Goal: Information Seeking & Learning: Learn about a topic

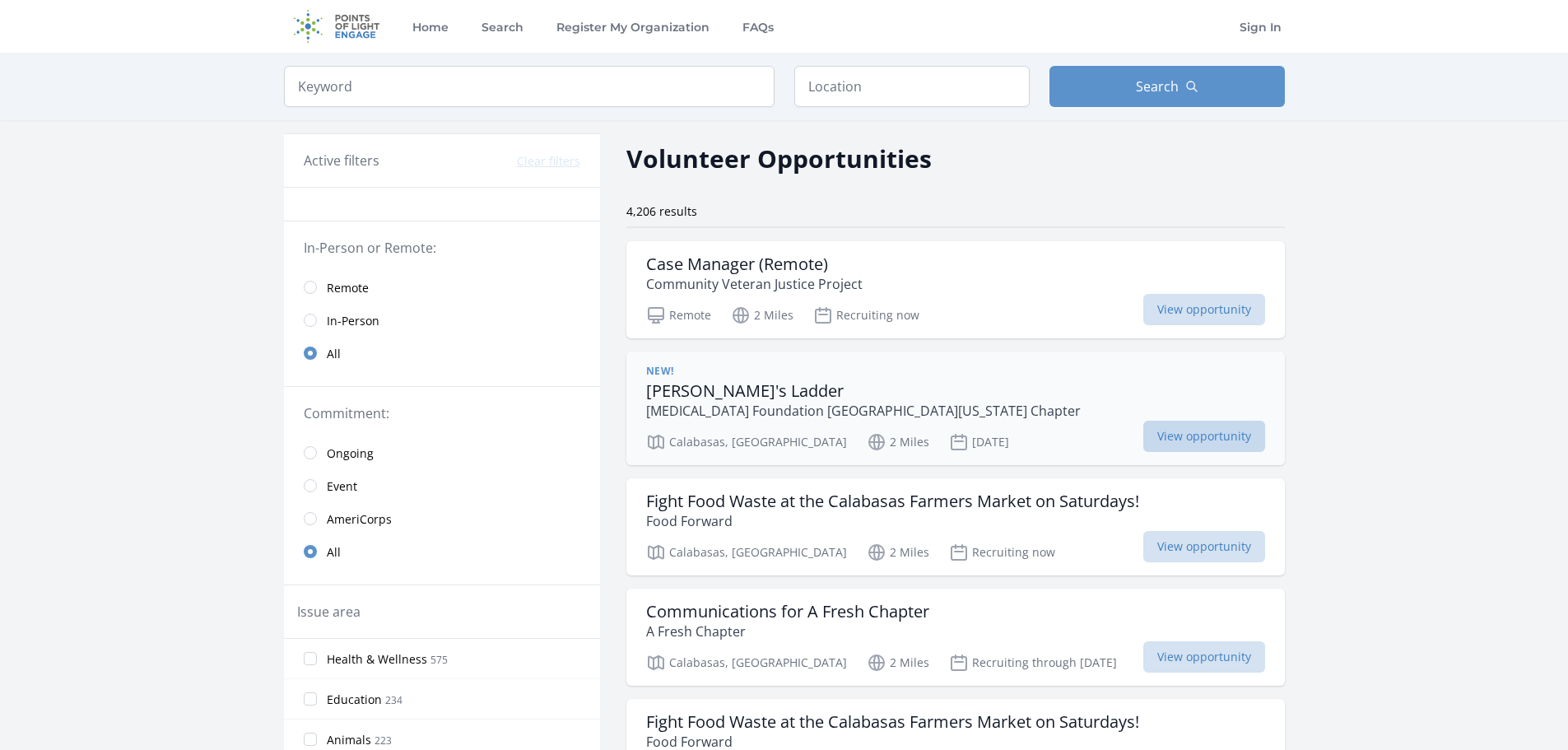
click at [1186, 434] on span "View opportunity" at bounding box center [1204, 436] width 122 height 31
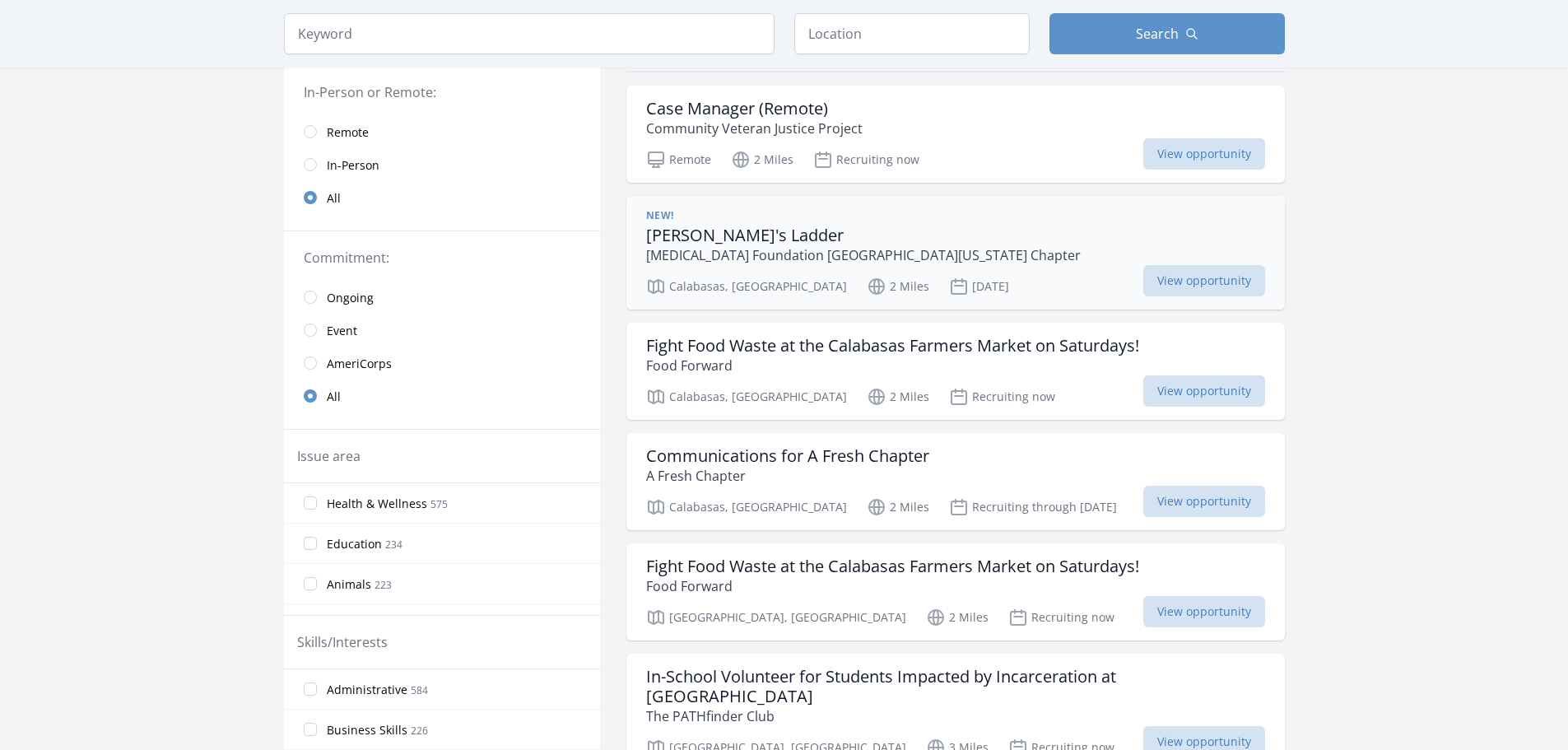
scroll to position [165, 0]
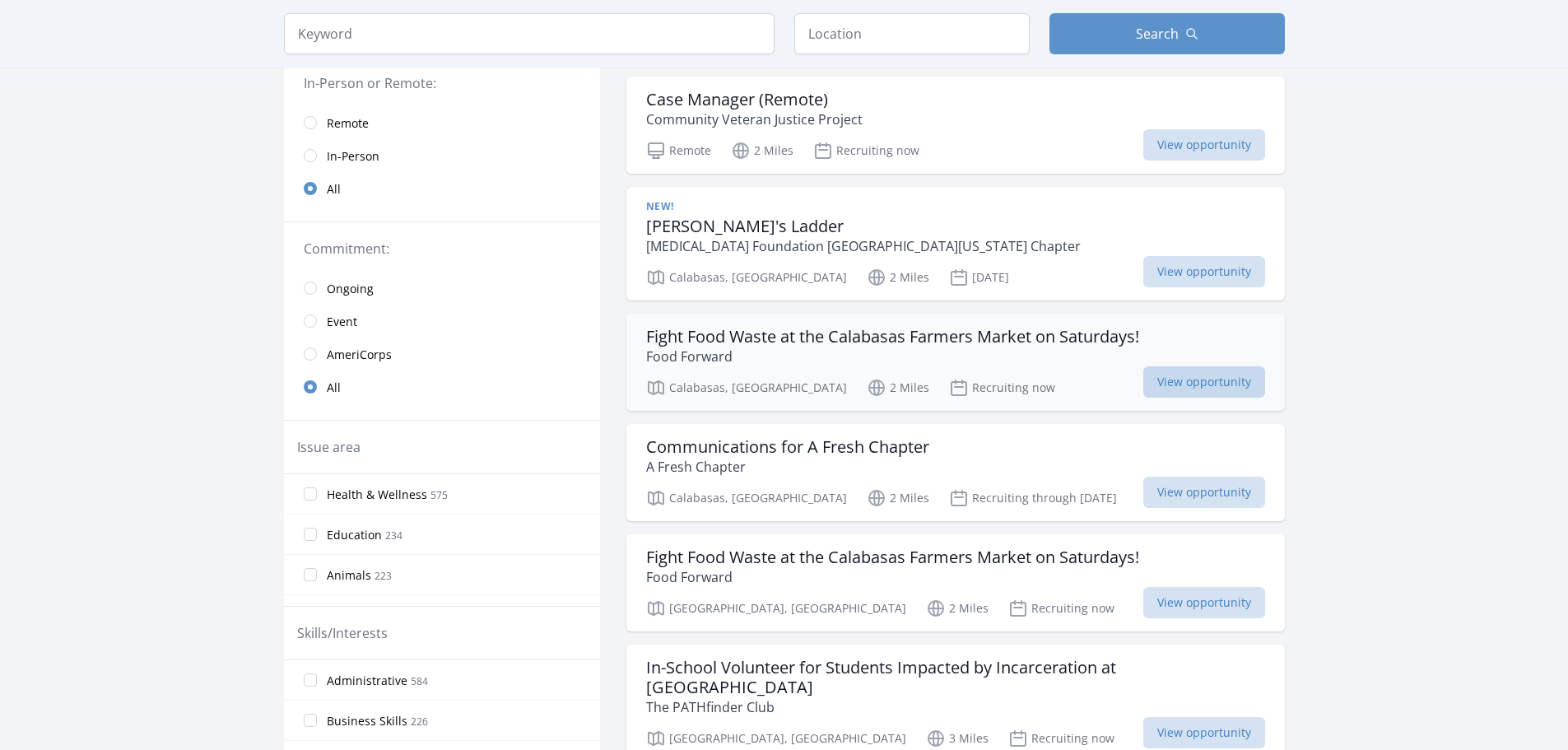
click at [1175, 382] on span "View opportunity" at bounding box center [1204, 382] width 122 height 31
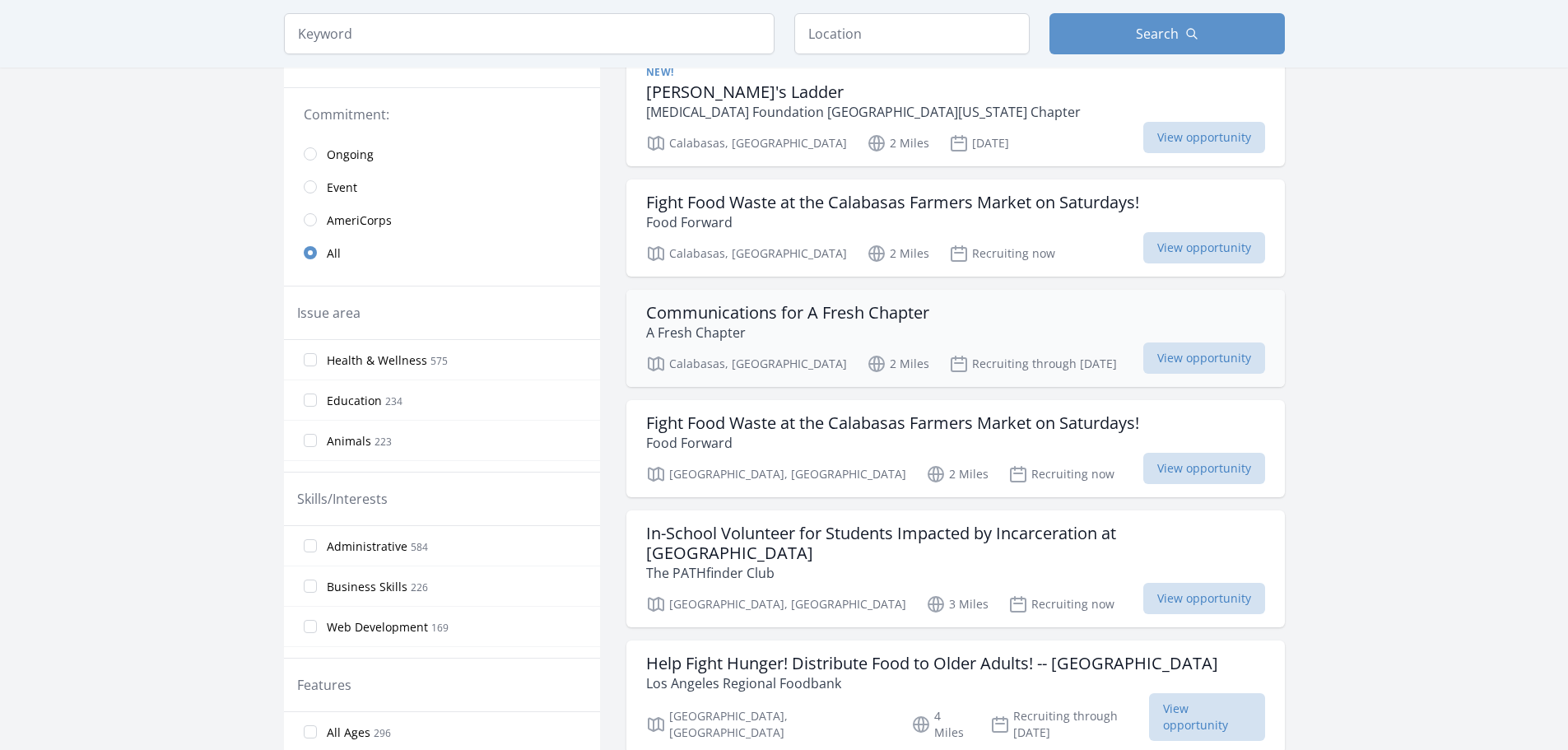
scroll to position [329, 0]
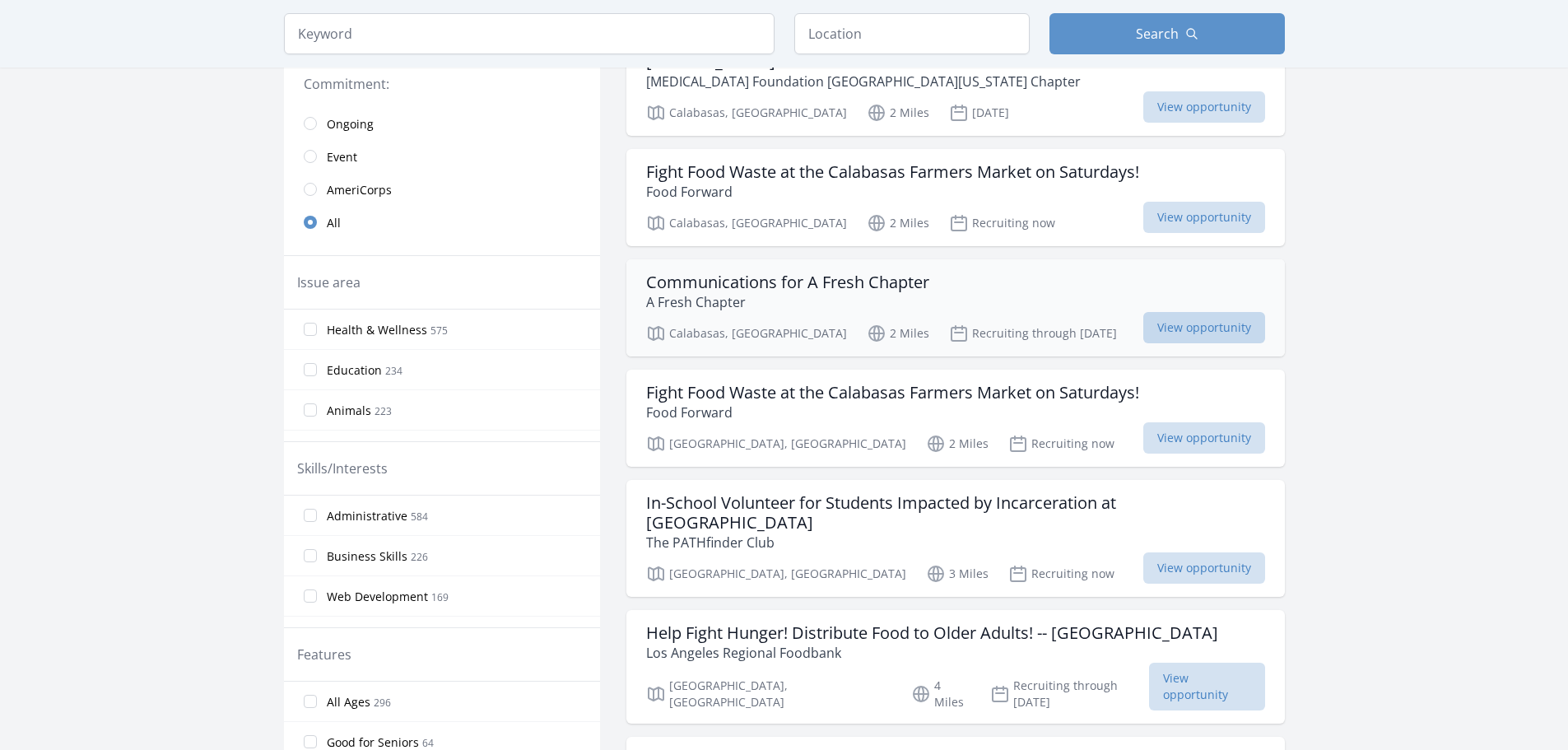
click at [1200, 322] on span "View opportunity" at bounding box center [1204, 327] width 122 height 31
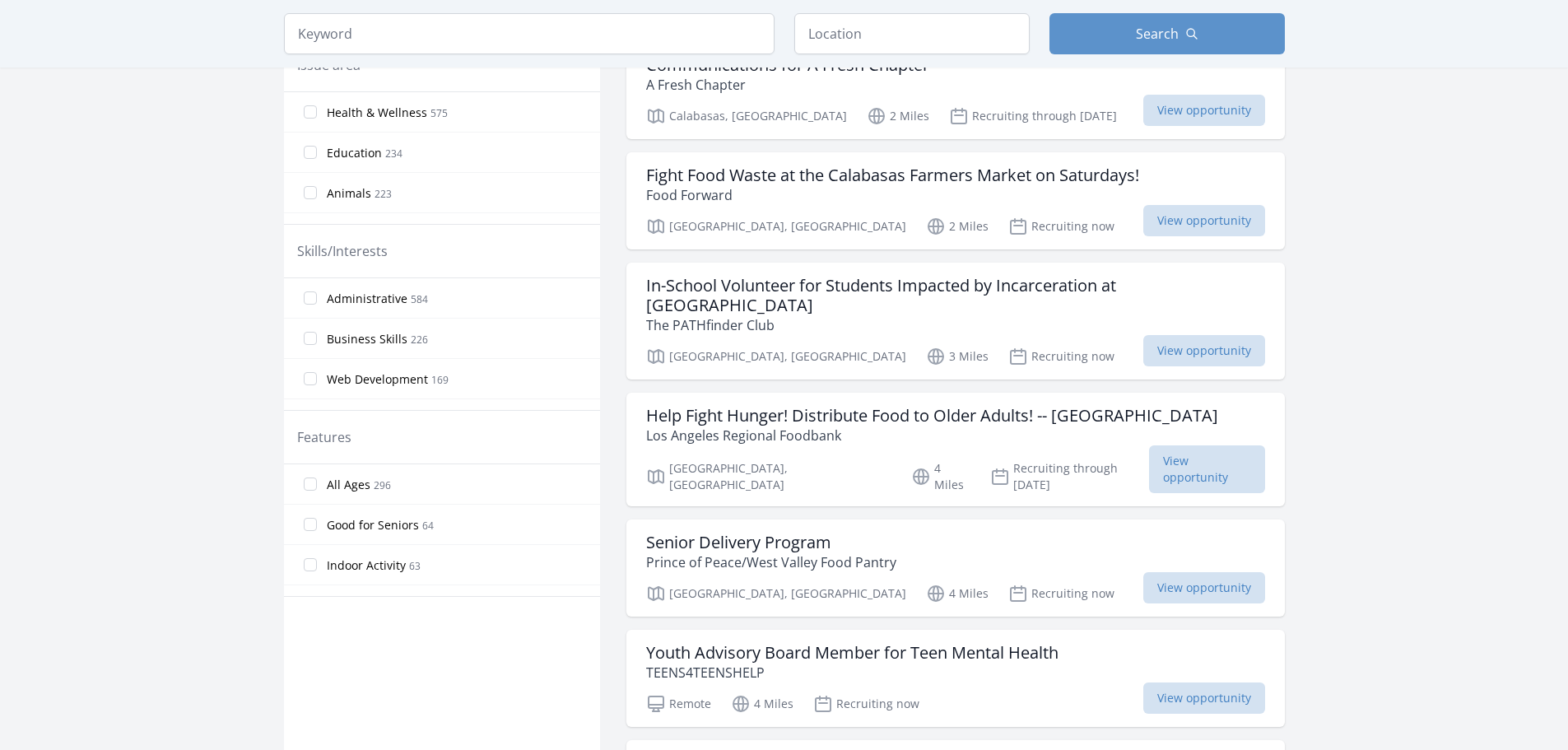
scroll to position [576, 0]
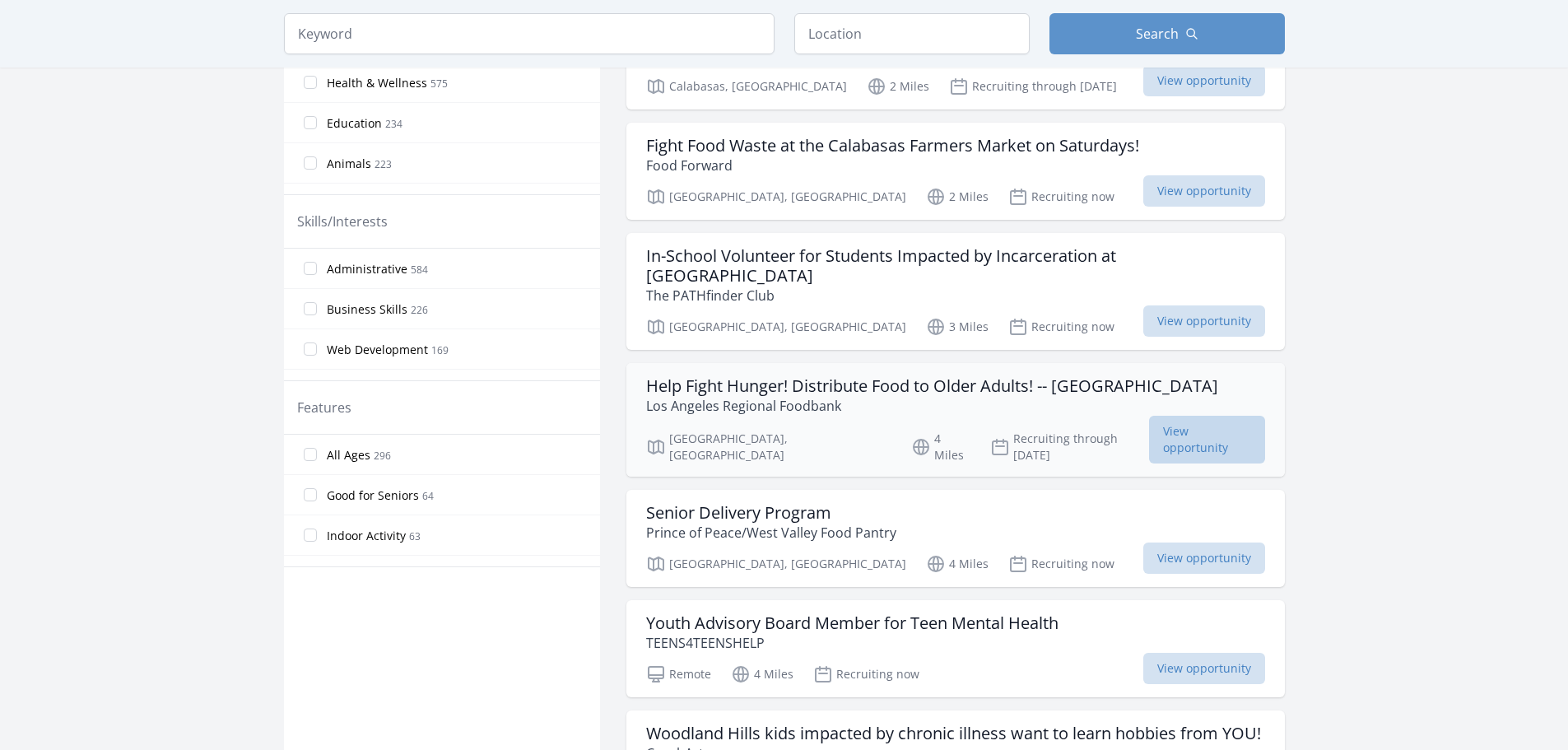
click at [1154, 428] on span "View opportunity" at bounding box center [1207, 440] width 116 height 48
click at [1190, 544] on span "View opportunity" at bounding box center [1204, 557] width 122 height 31
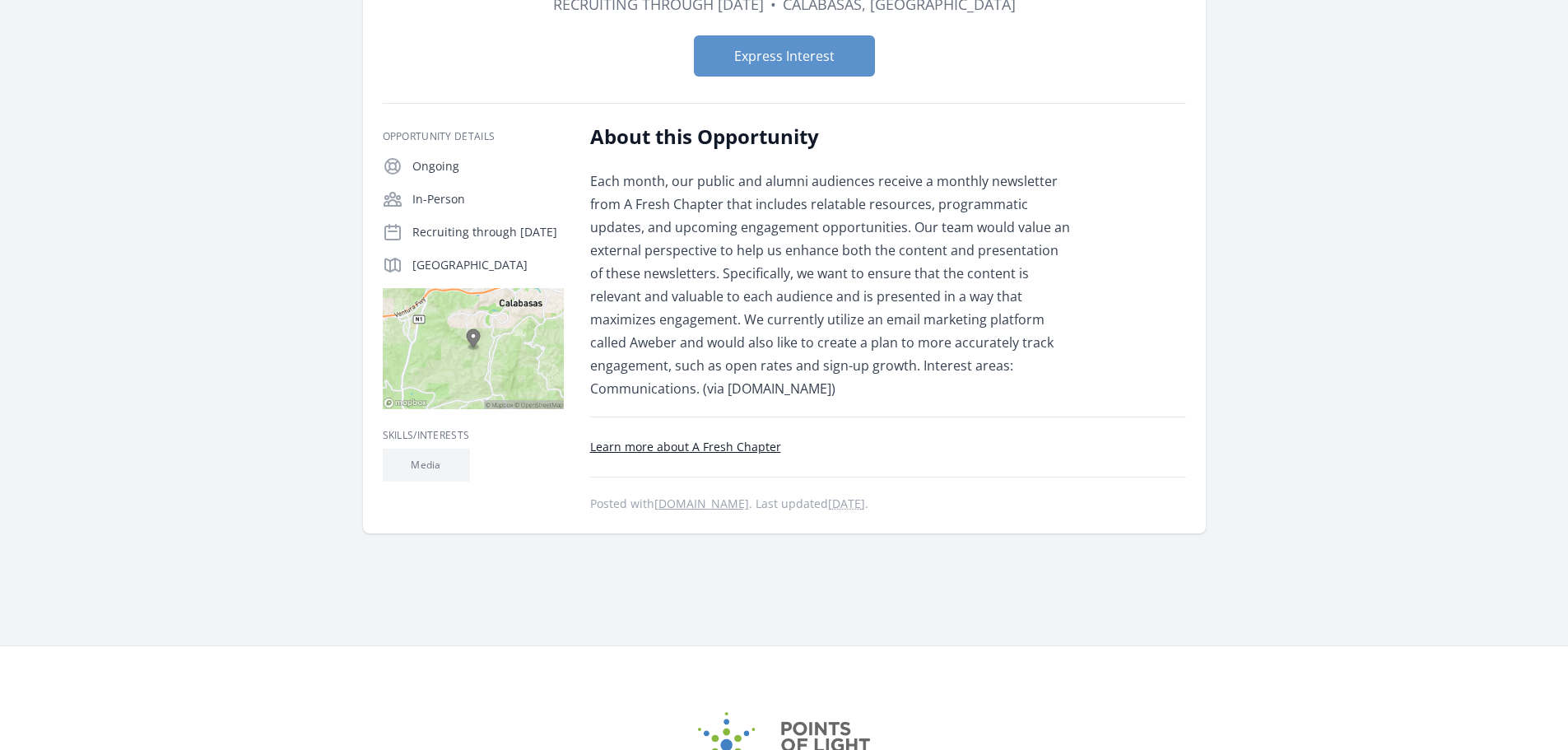
scroll to position [358, 0]
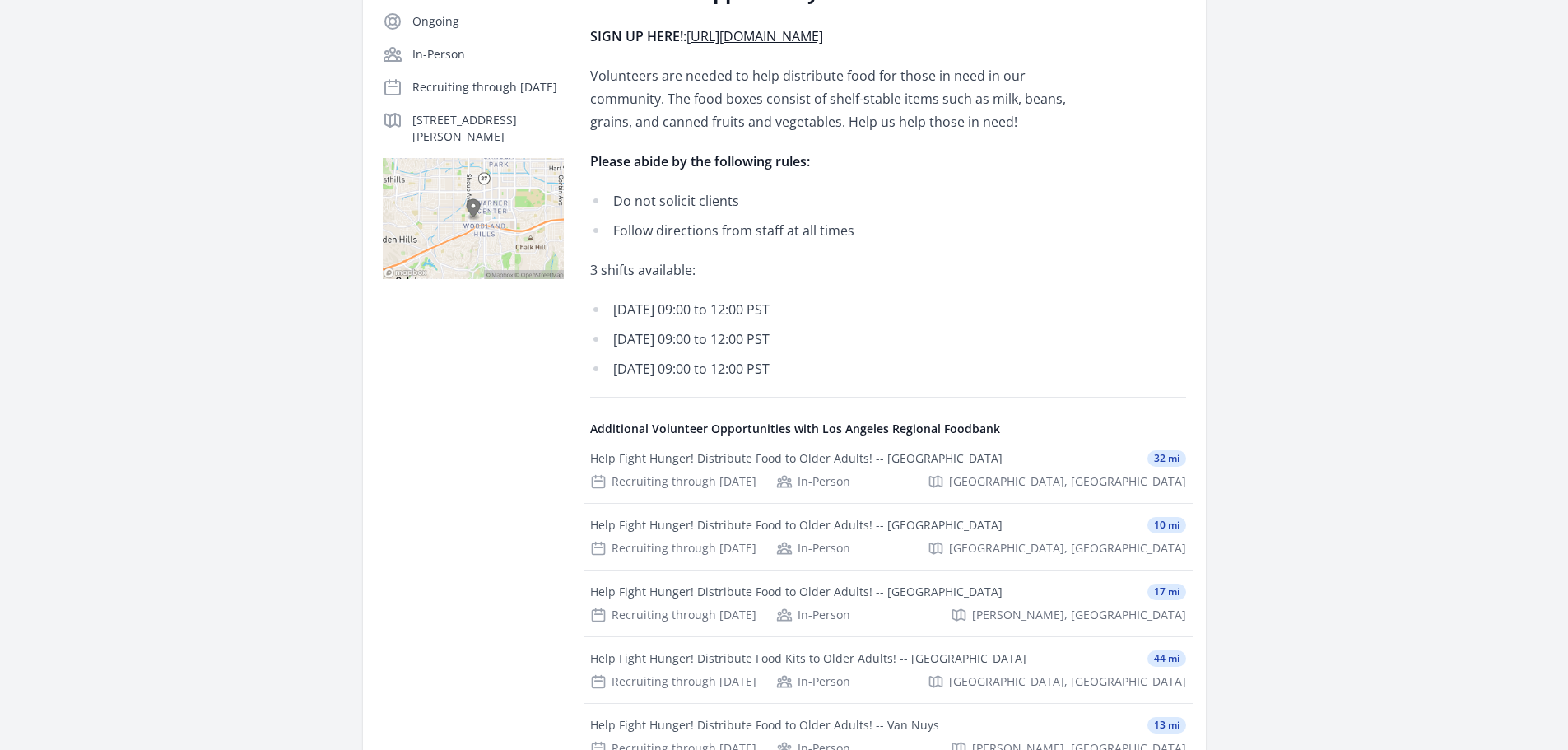
scroll to position [411, 0]
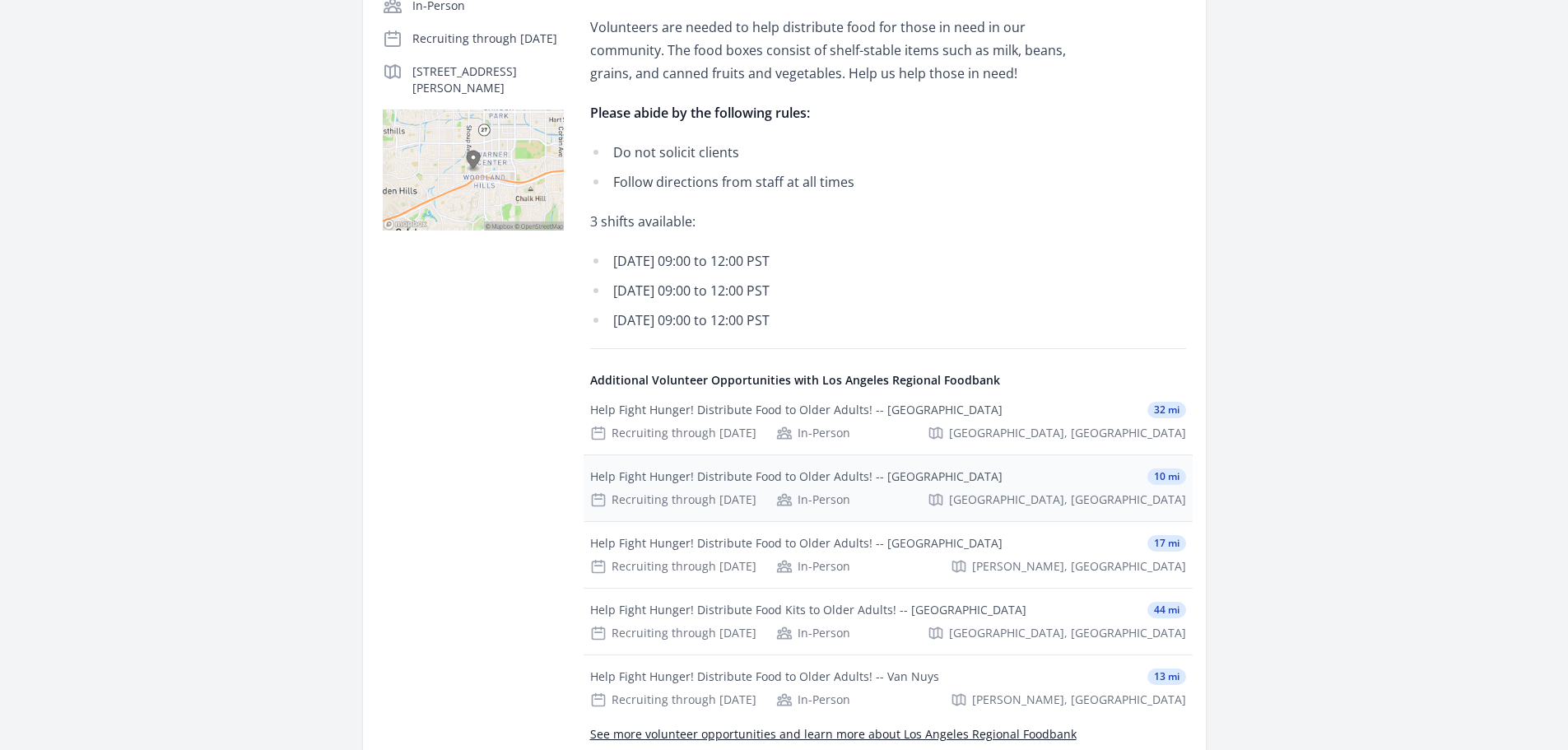
click at [762, 477] on div "Help Fight Hunger! Distribute Food to Older Adults! -- [GEOGRAPHIC_DATA]" at bounding box center [796, 476] width 412 height 16
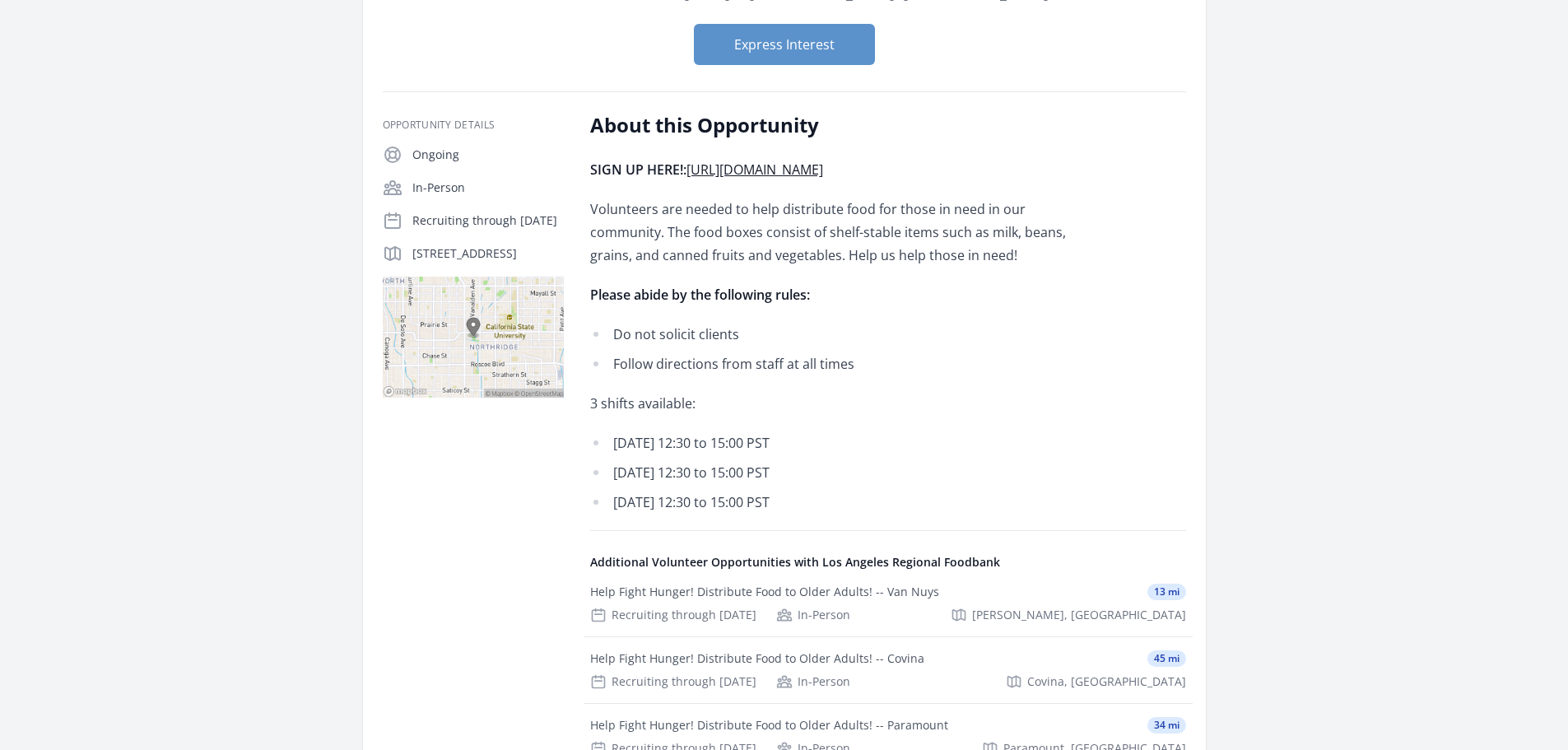
scroll to position [247, 0]
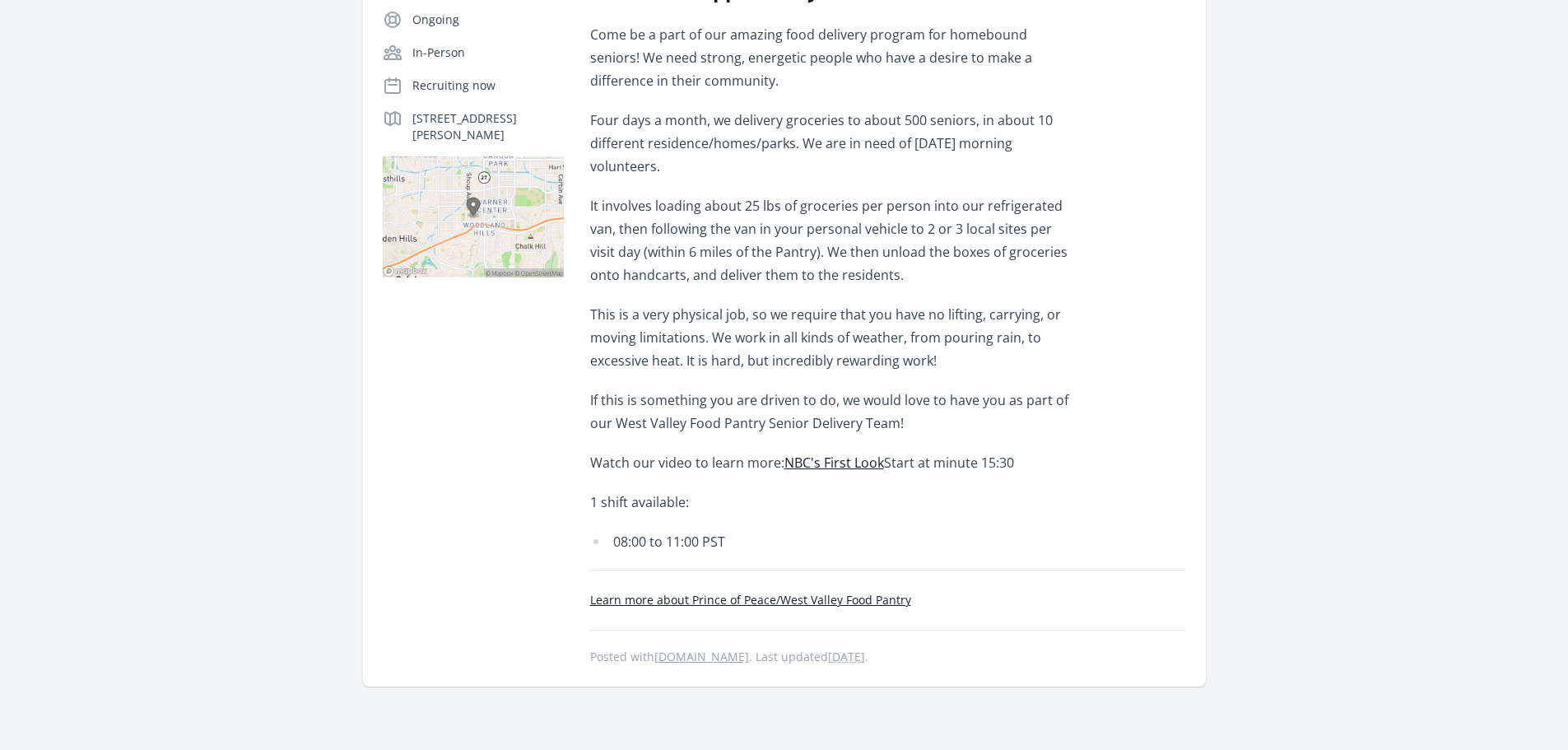
scroll to position [329, 0]
click at [742, 593] on link "Learn more about Prince of Peace/West Valley Food Pantry" at bounding box center [750, 595] width 321 height 15
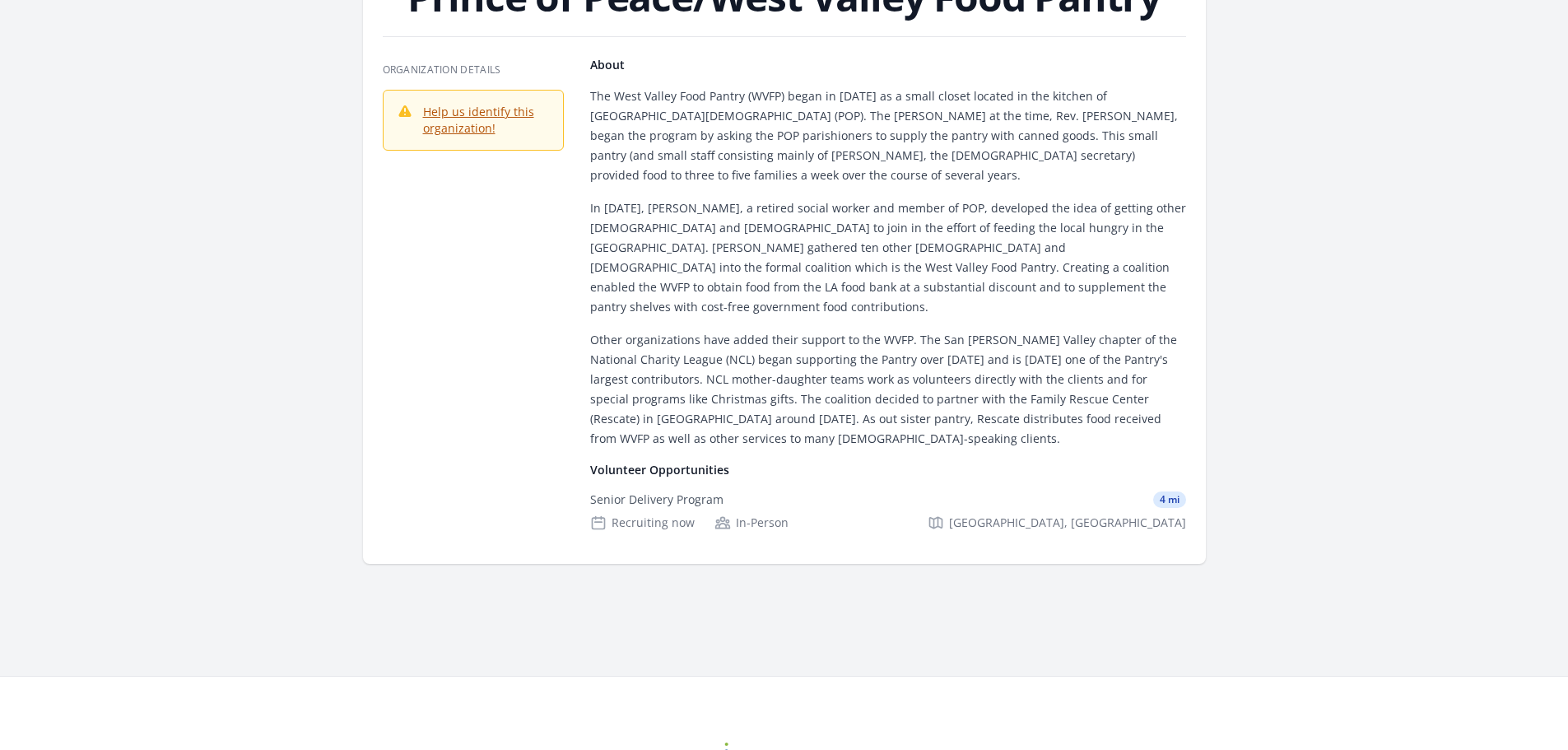
scroll to position [165, 0]
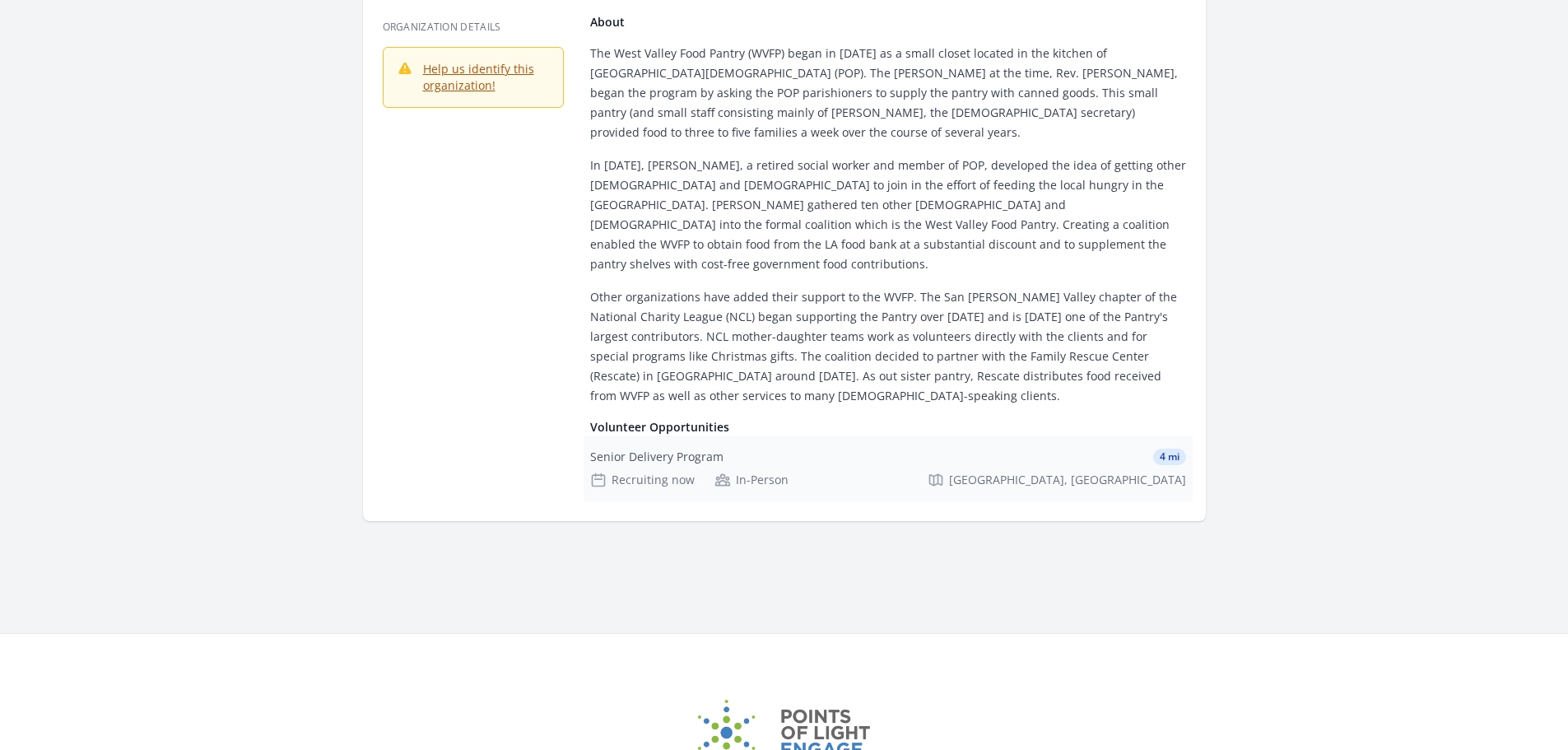
click at [666, 471] on div "Recruiting now" at bounding box center [642, 479] width 105 height 16
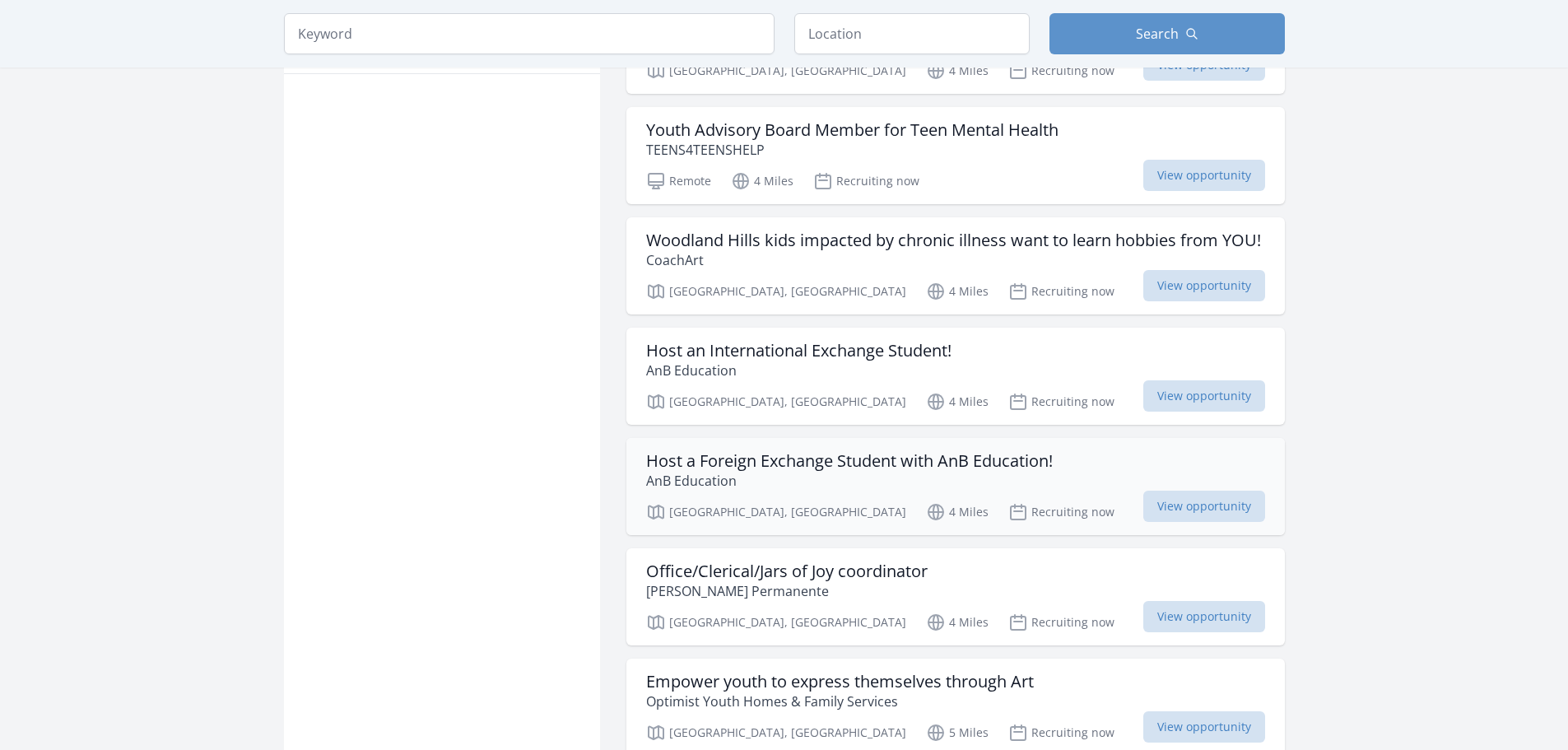
scroll to position [1070, 0]
click at [1192, 381] on span "View opportunity" at bounding box center [1204, 395] width 122 height 31
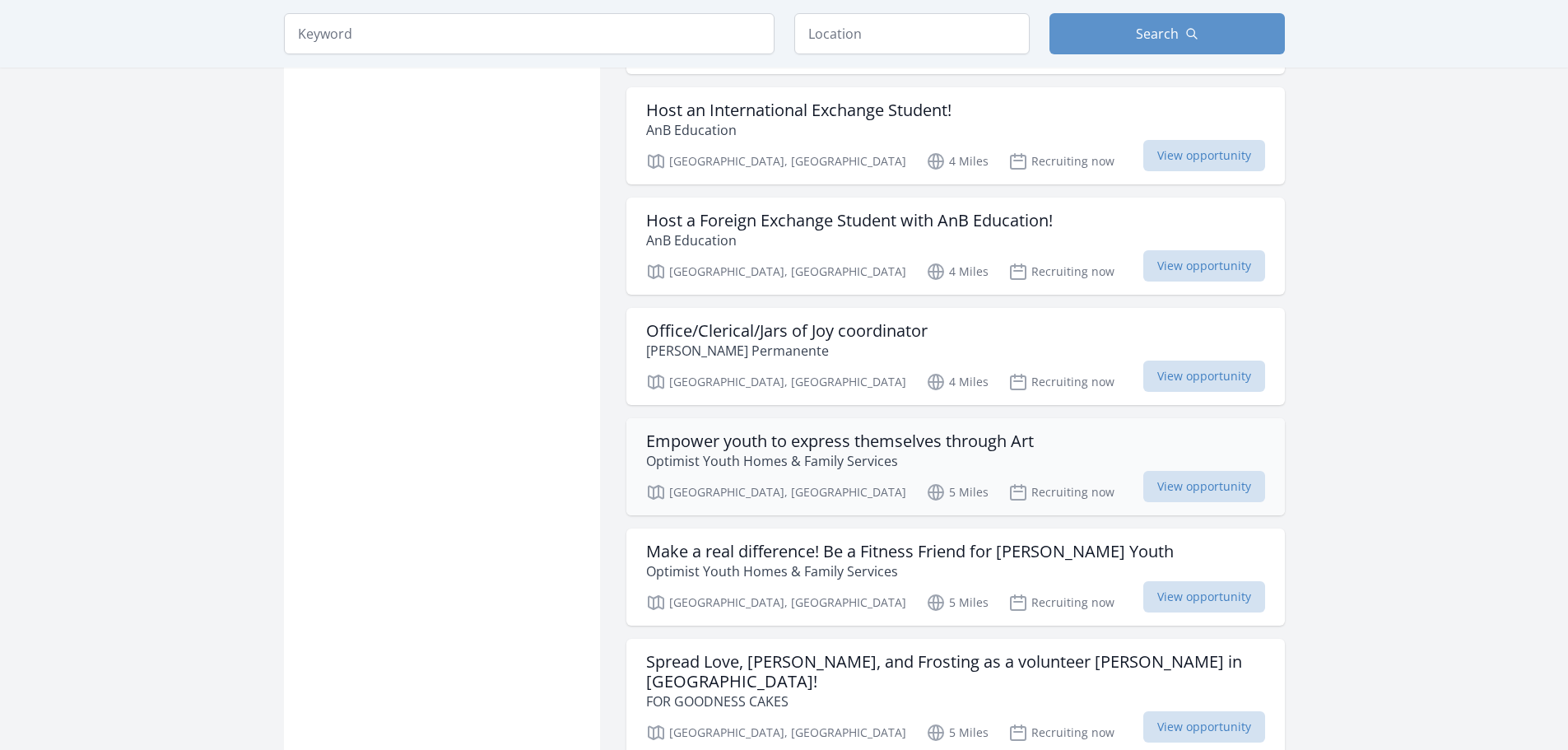
scroll to position [1317, 0]
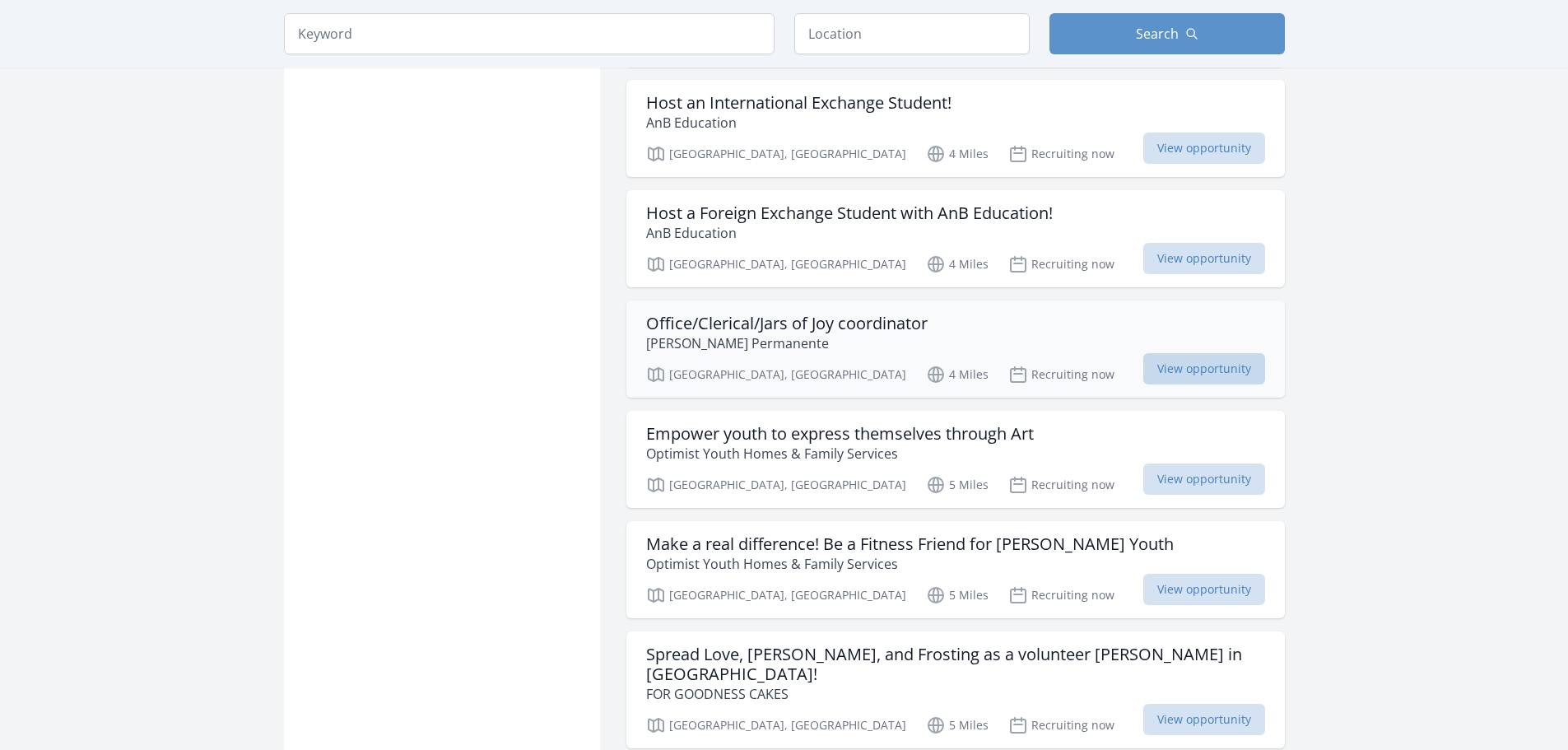
click at [1172, 355] on span "View opportunity" at bounding box center [1204, 368] width 122 height 31
click at [1194, 356] on span "View opportunity" at bounding box center [1204, 368] width 122 height 31
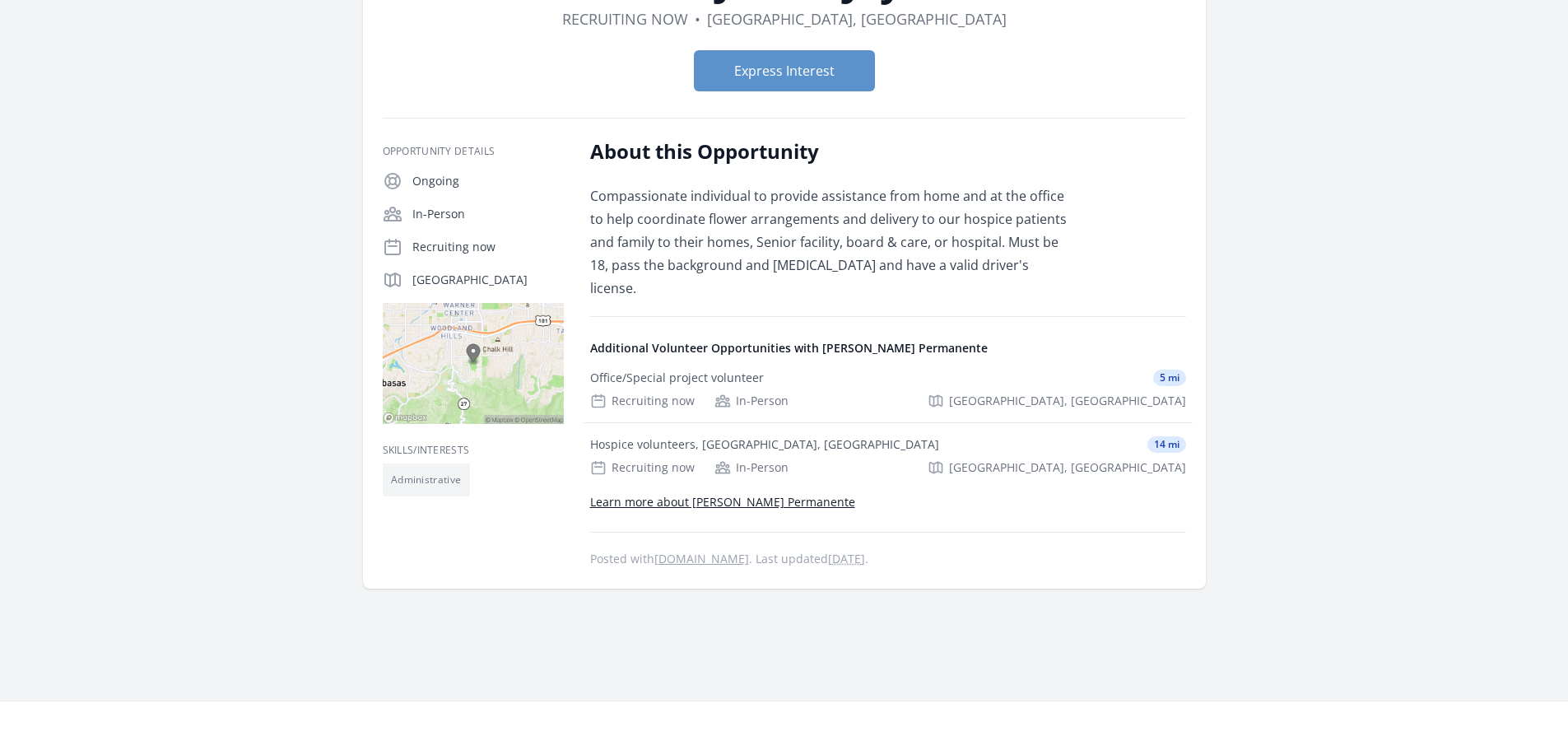
scroll to position [165, 0]
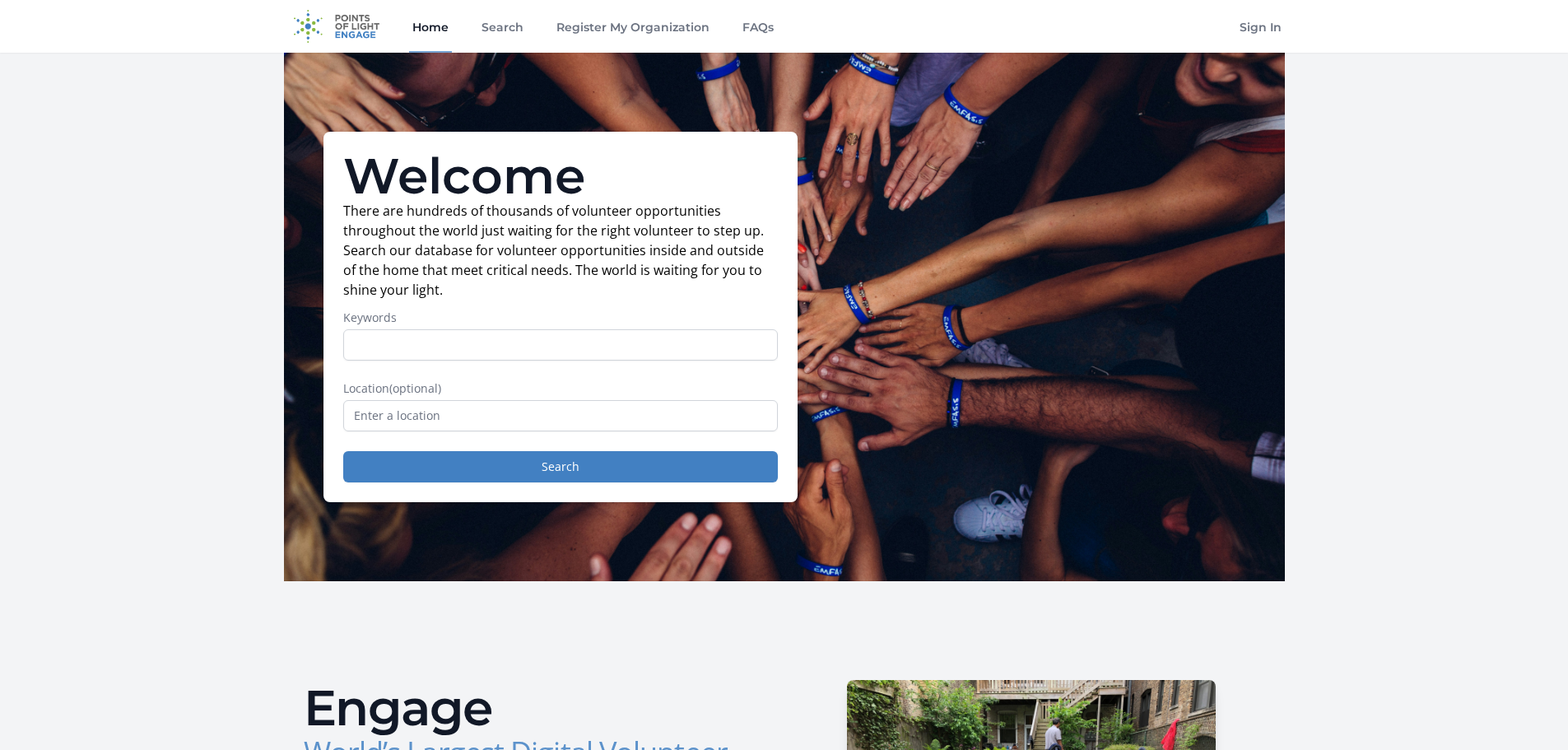
click at [871, 206] on div "Welcome There are hundreds of thousands of volunteer opportunities throughout t…" at bounding box center [784, 317] width 1001 height 529
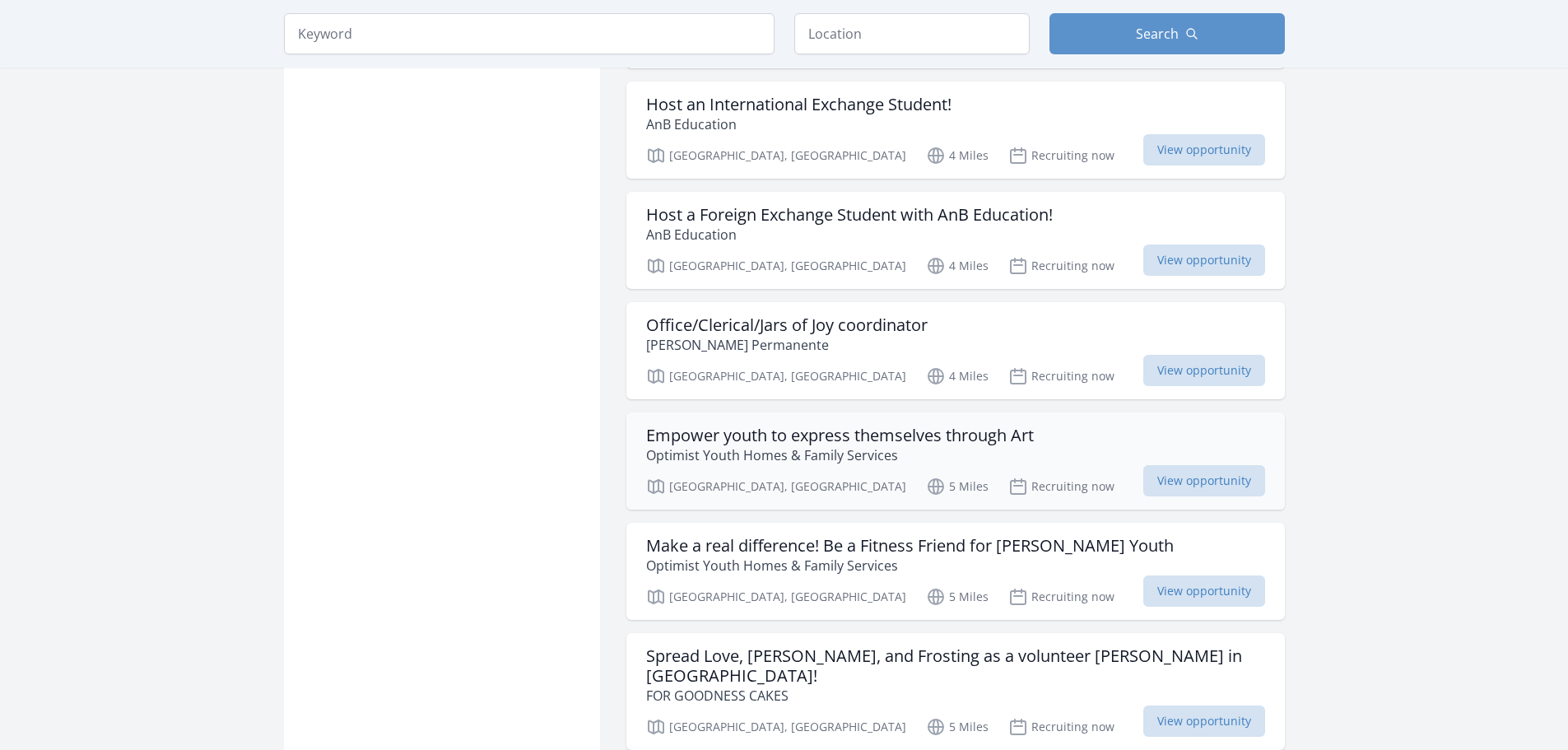
scroll to position [1317, 0]
click at [1168, 573] on span "View opportunity" at bounding box center [1204, 589] width 122 height 31
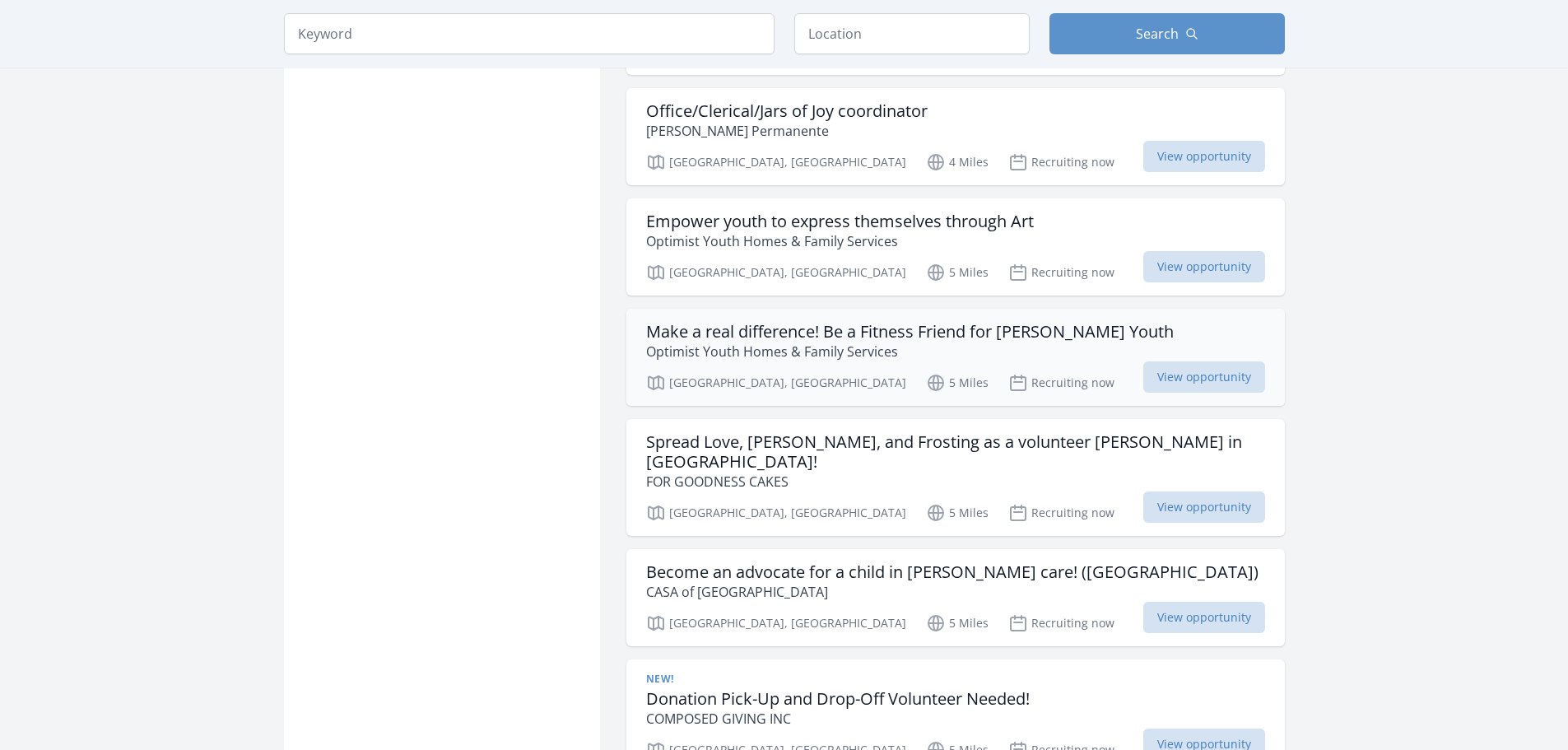
scroll to position [1564, 0]
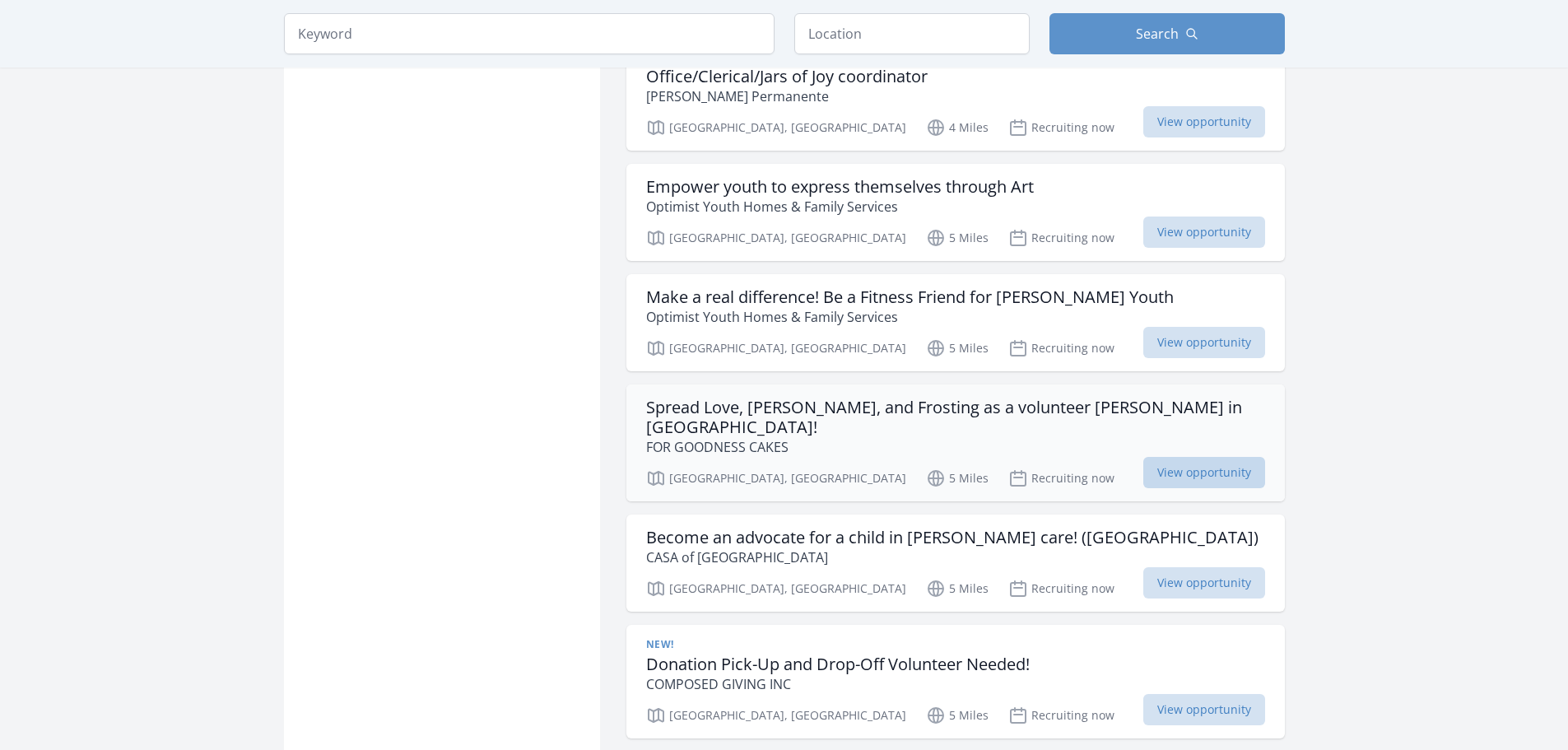
click at [1181, 457] on span "View opportunity" at bounding box center [1204, 472] width 122 height 31
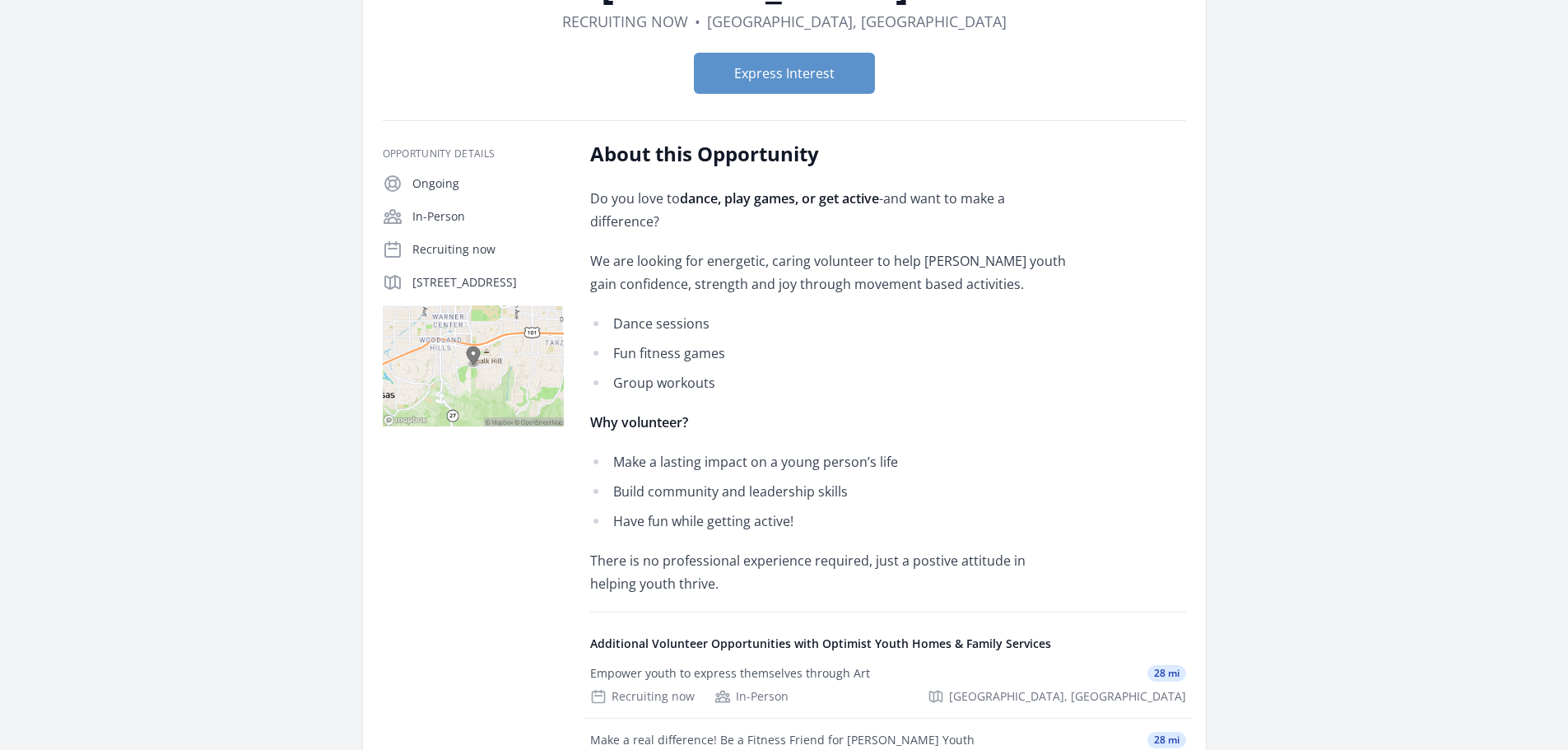
scroll to position [247, 0]
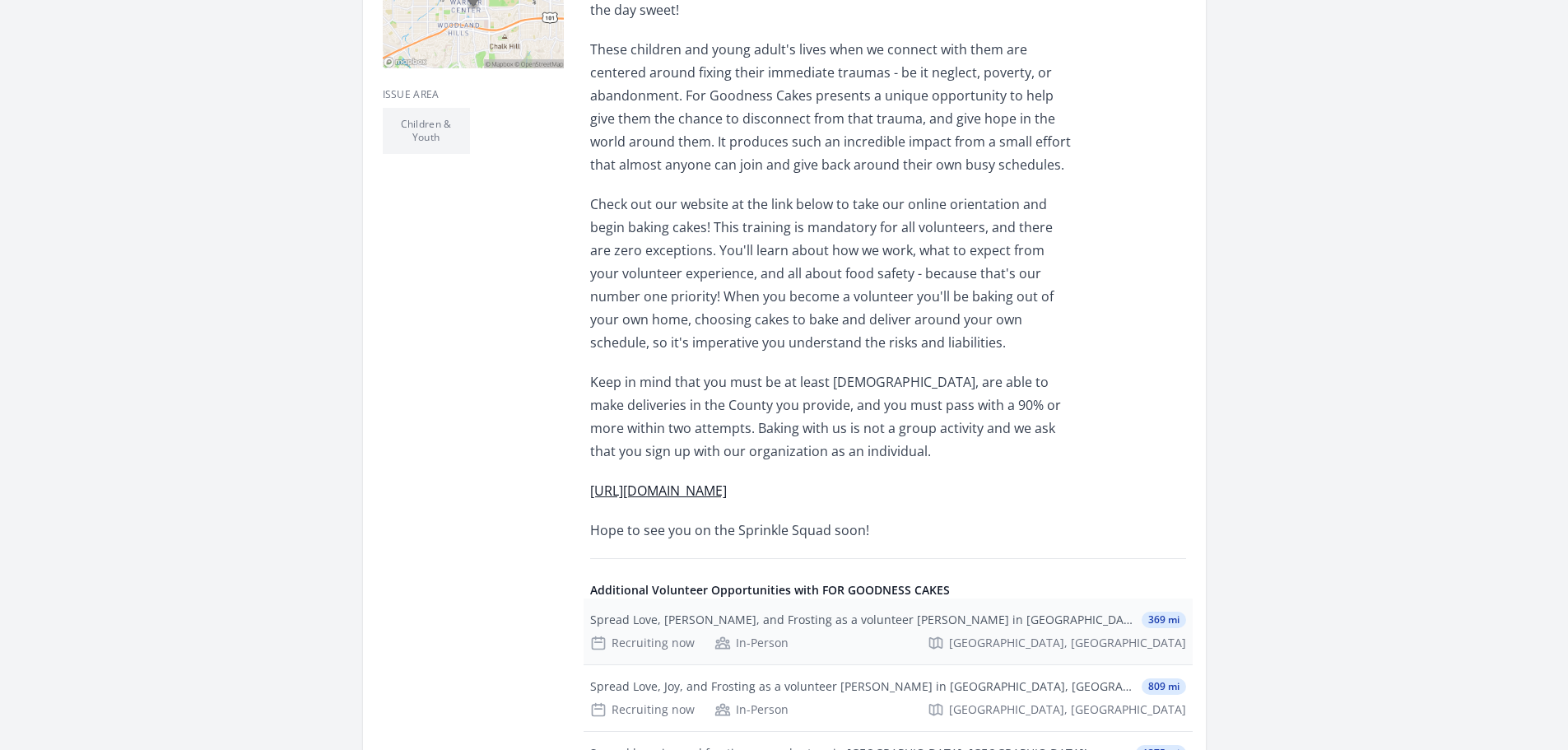
scroll to position [658, 0]
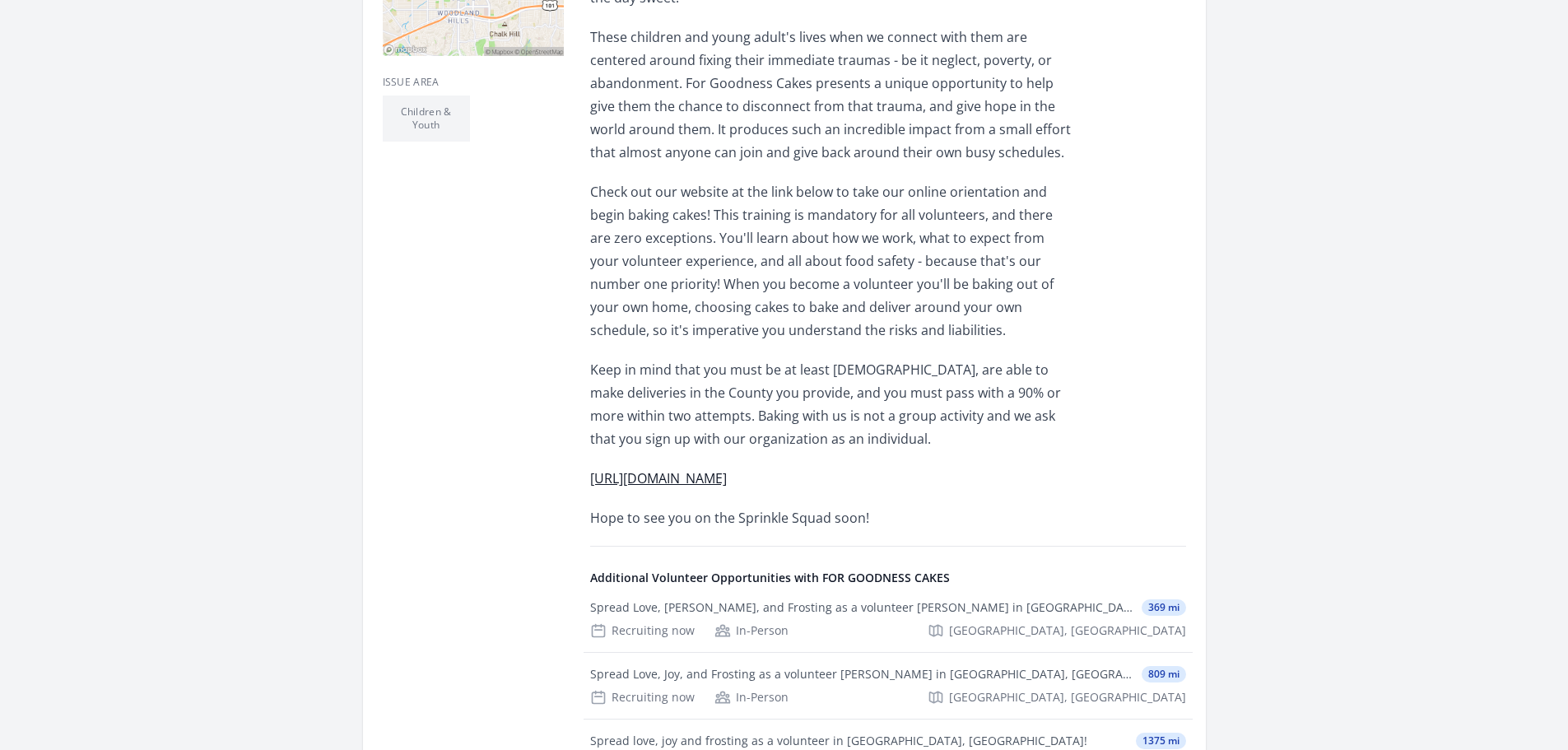
click at [727, 469] on link "[URL][DOMAIN_NAME]" at bounding box center [658, 478] width 136 height 18
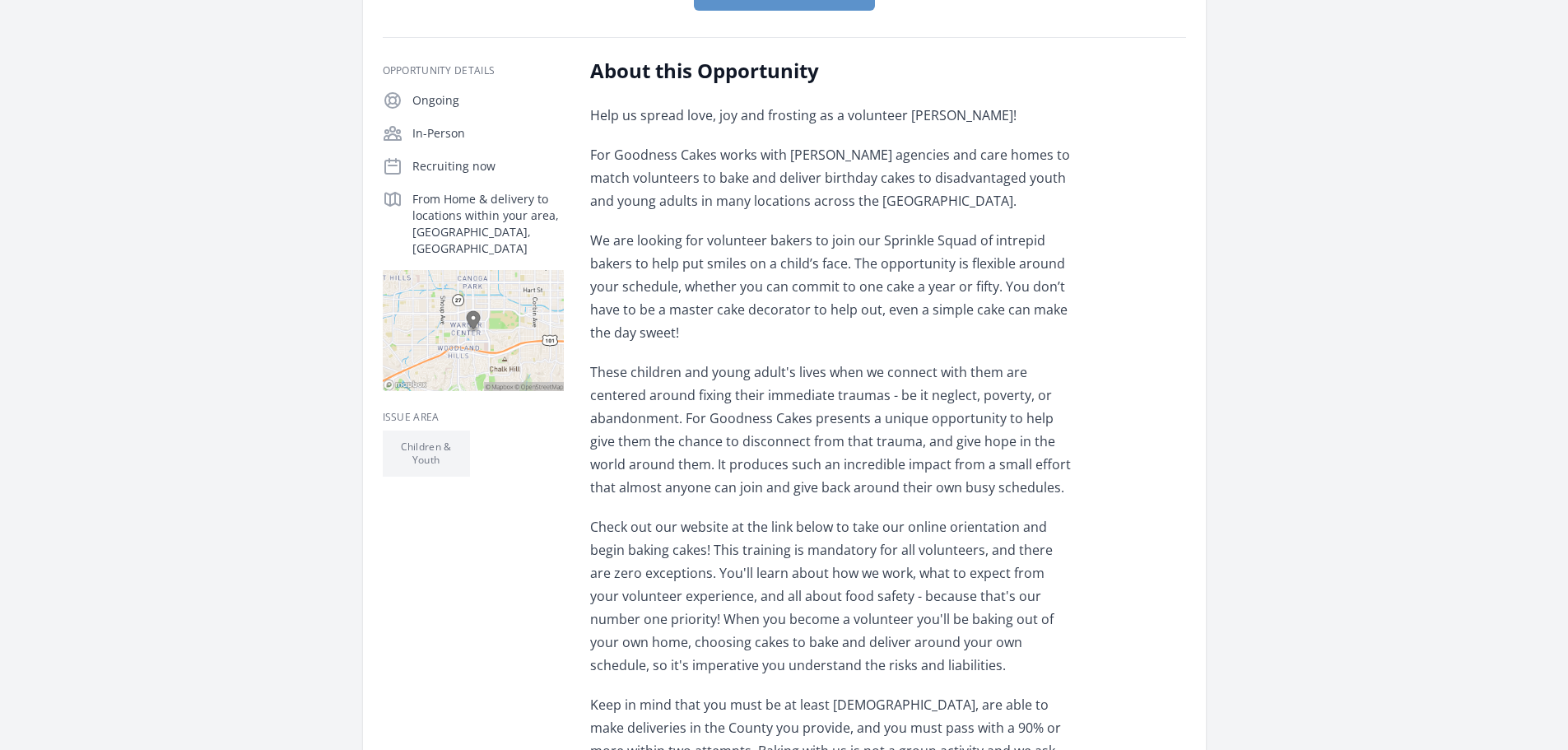
scroll to position [247, 0]
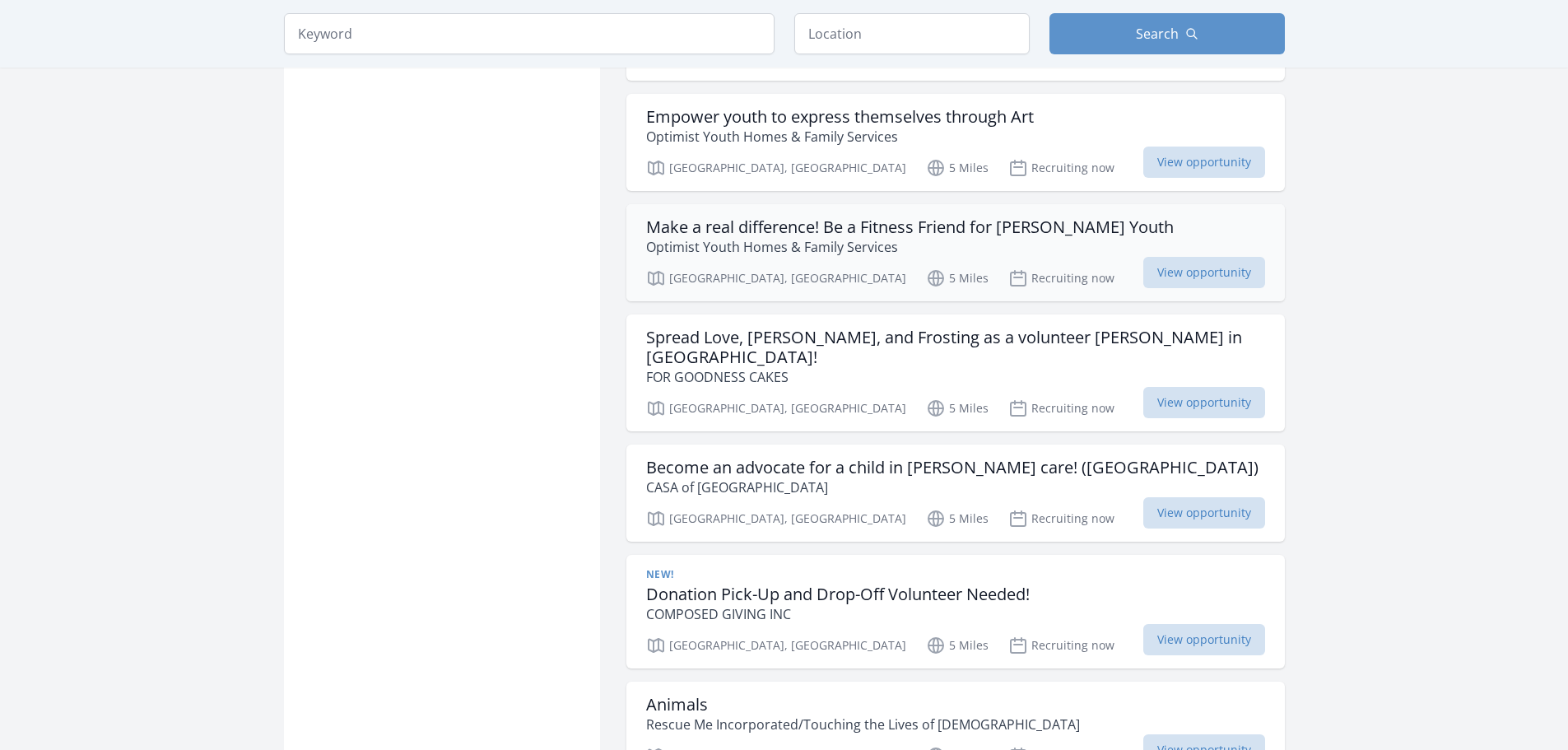
scroll to position [1646, 0]
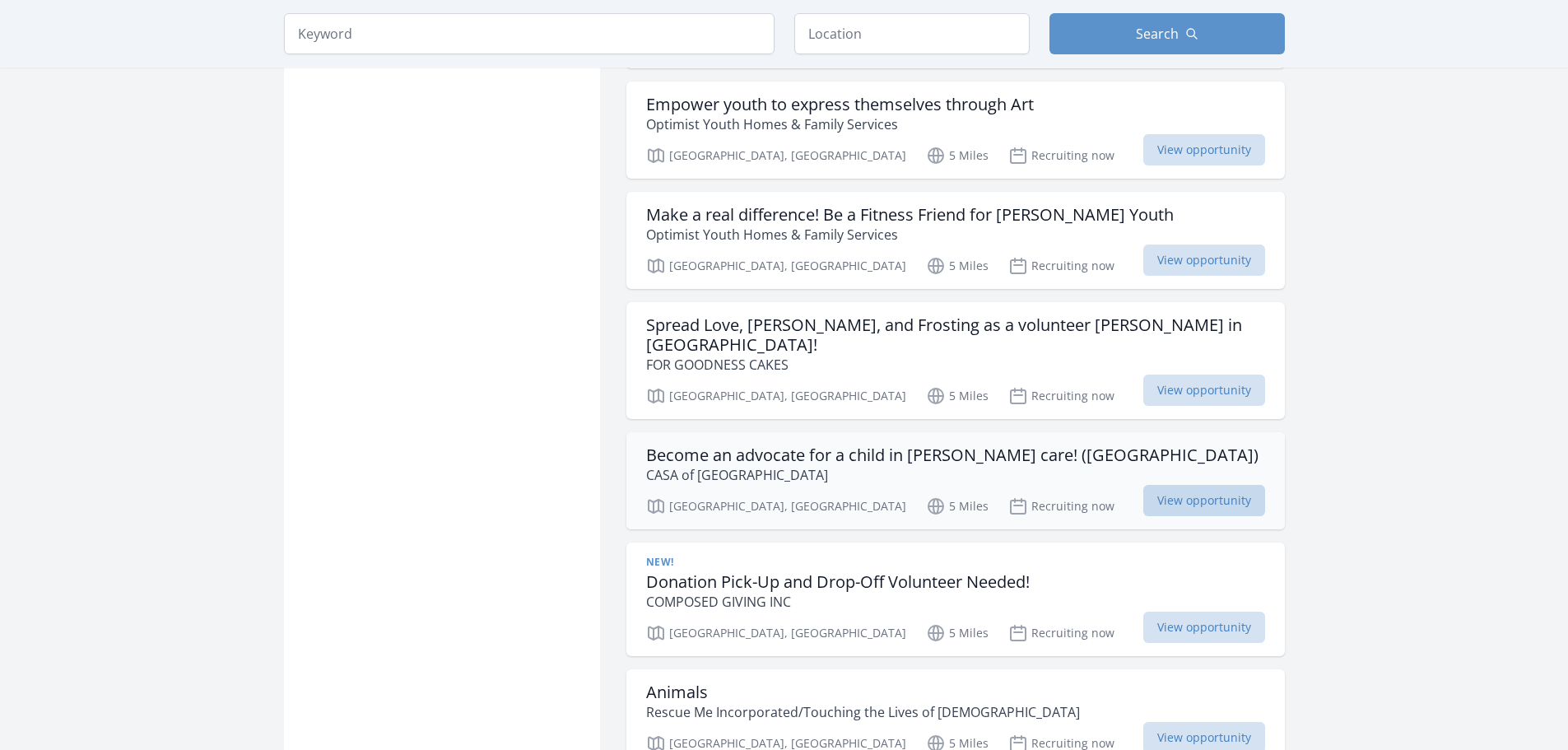
click at [1202, 485] on span "View opportunity" at bounding box center [1204, 500] width 122 height 31
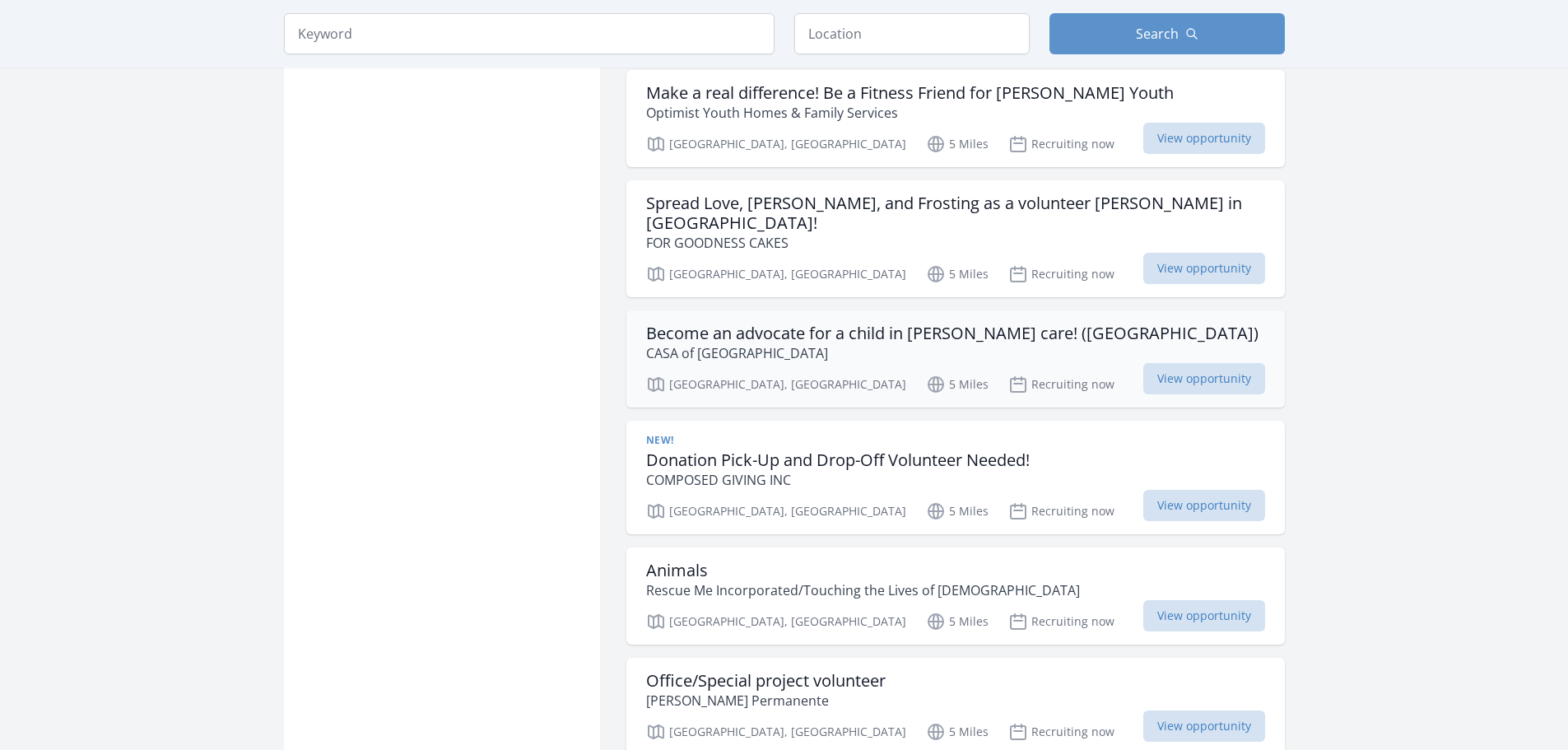
scroll to position [1811, 0]
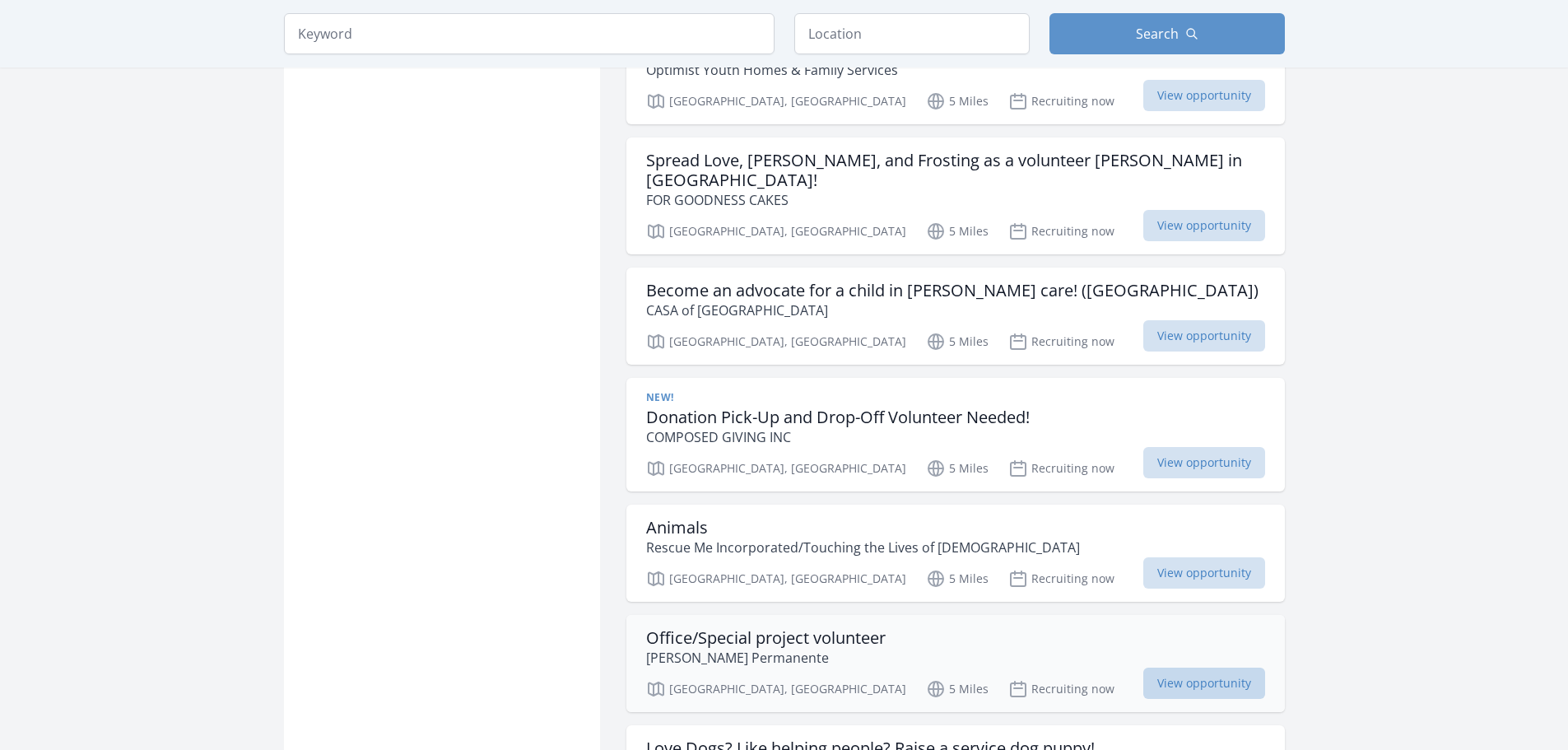
click at [1189, 668] on span "View opportunity" at bounding box center [1204, 683] width 122 height 31
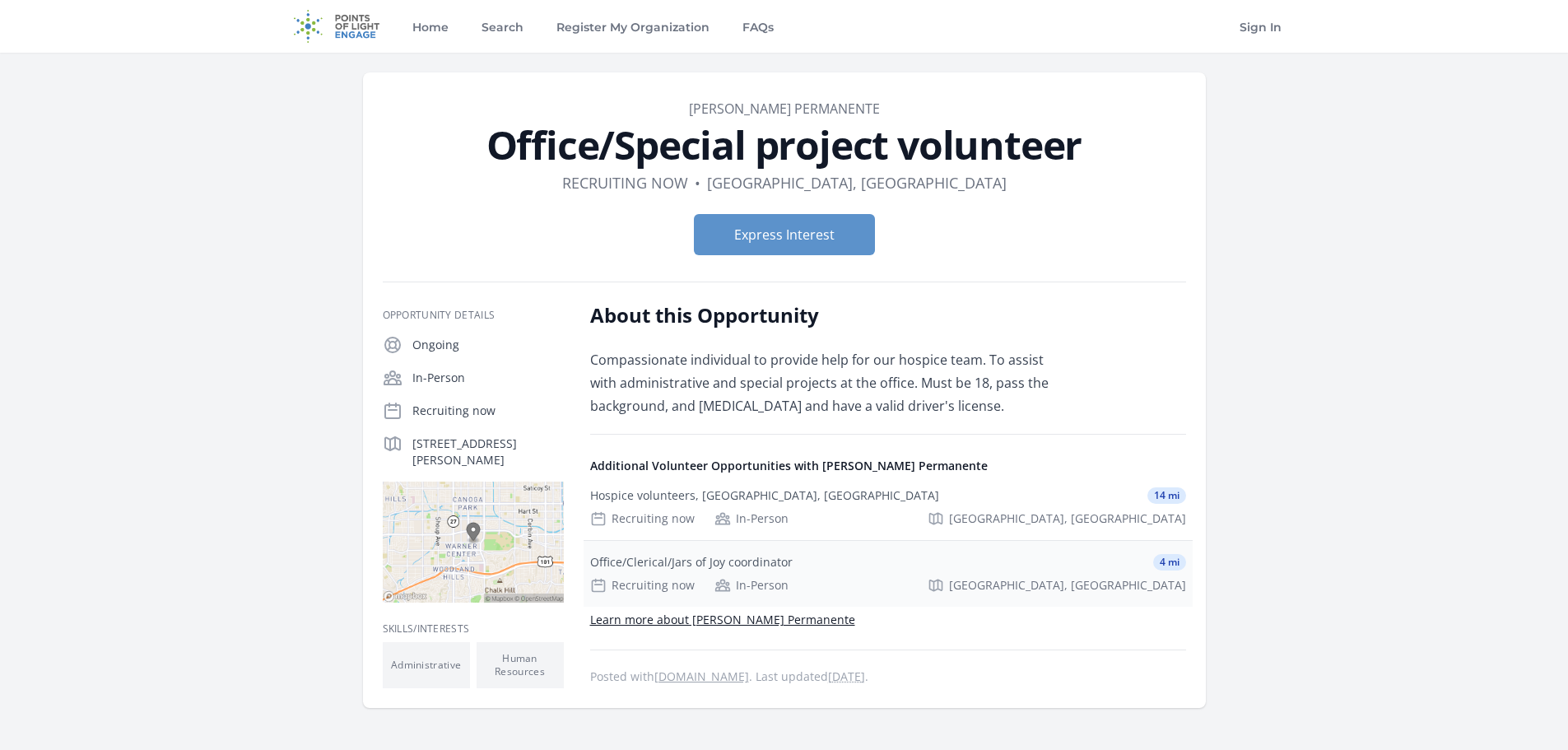
click at [720, 560] on div "Office/Clerical/Jars of Joy coordinator" at bounding box center [691, 562] width 202 height 16
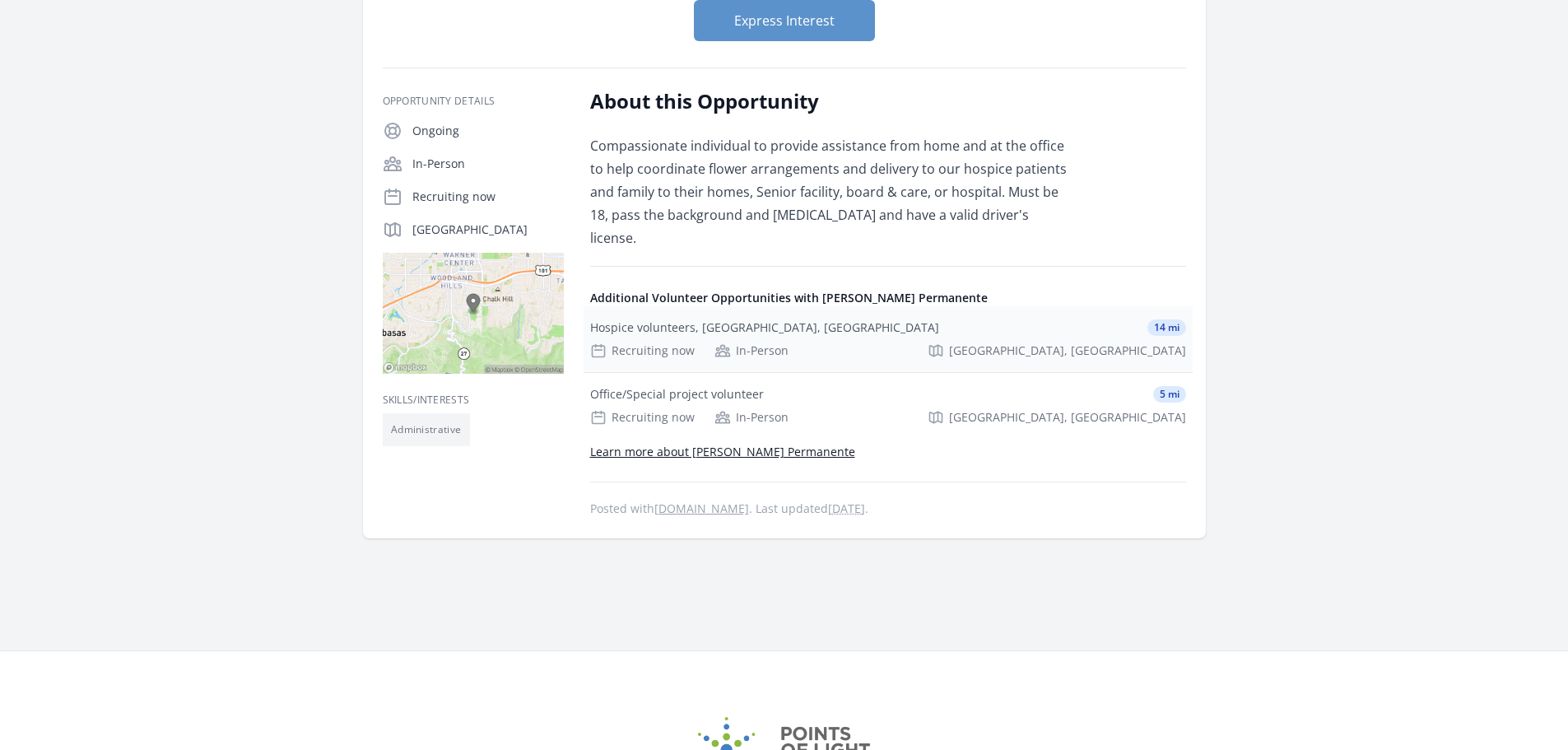
scroll to position [247, 0]
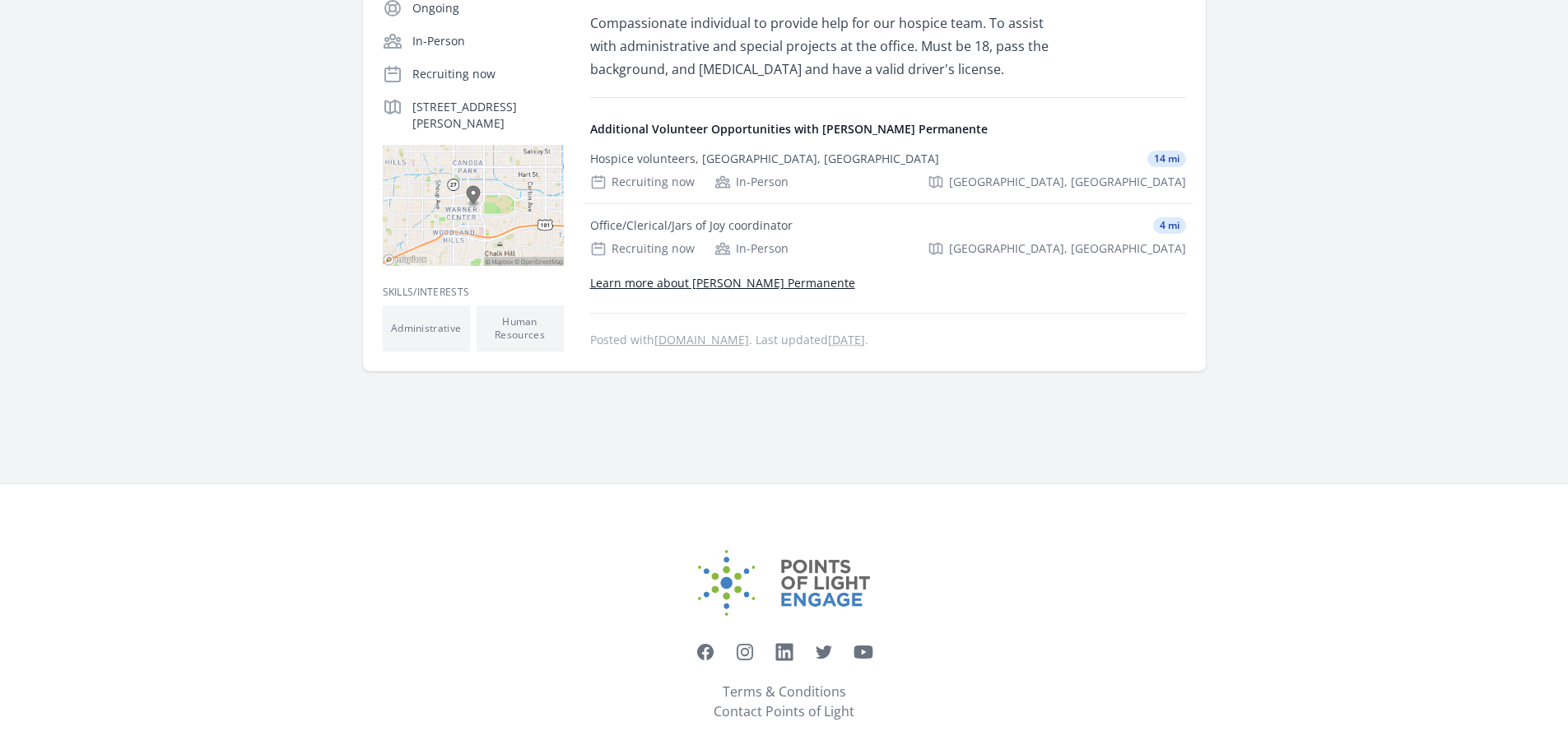
scroll to position [354, 0]
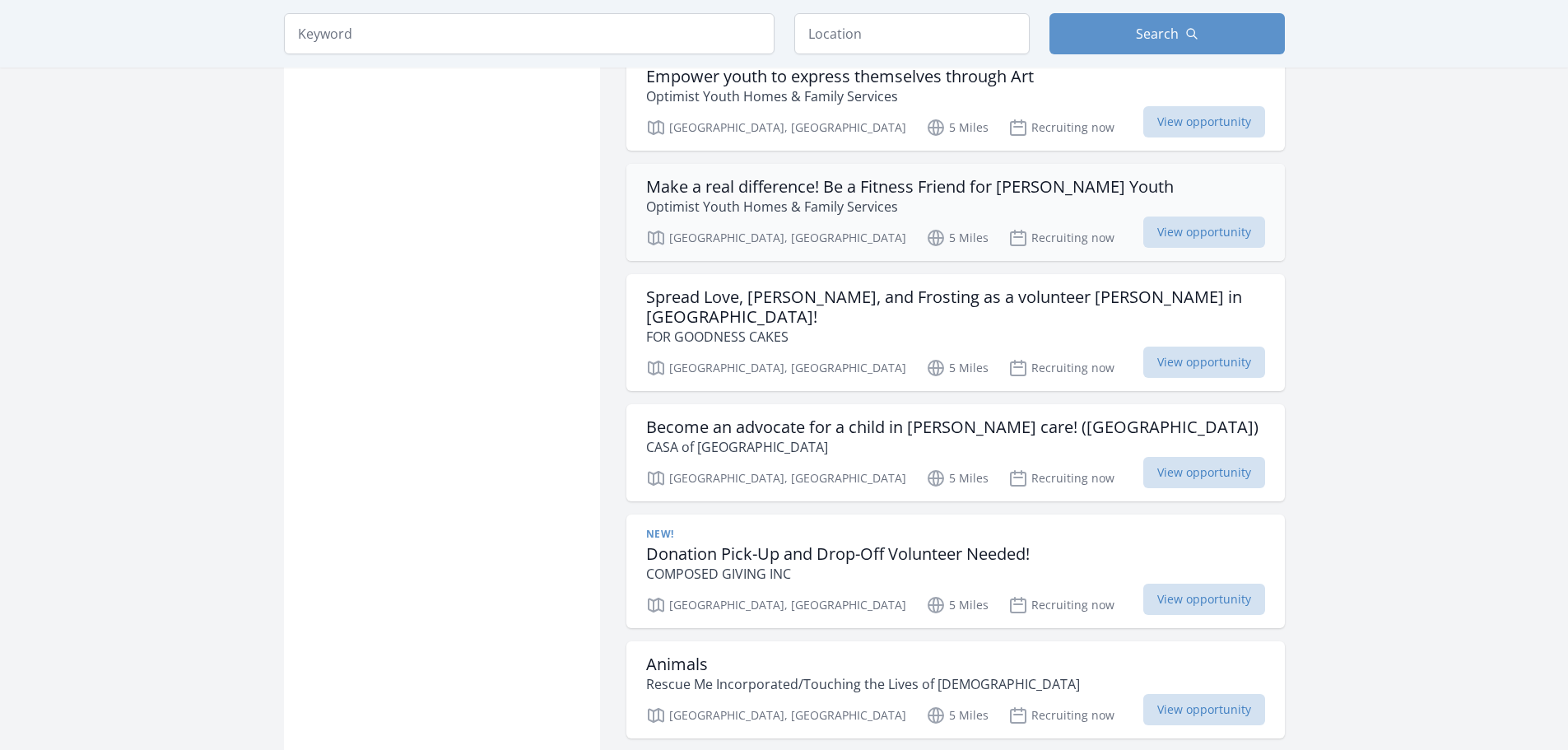
scroll to position [1728, 0]
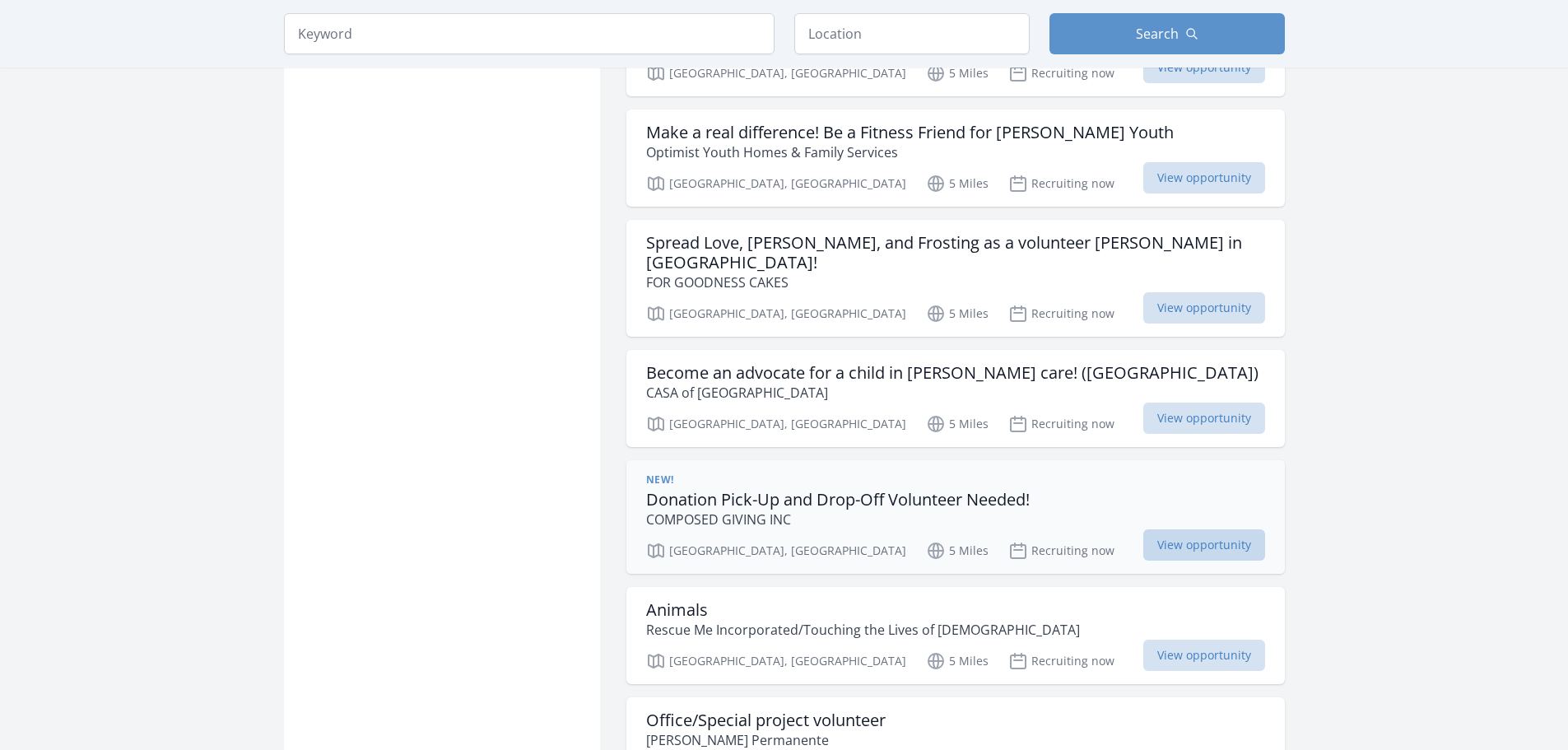
click at [1189, 530] on span "View opportunity" at bounding box center [1204, 545] width 122 height 31
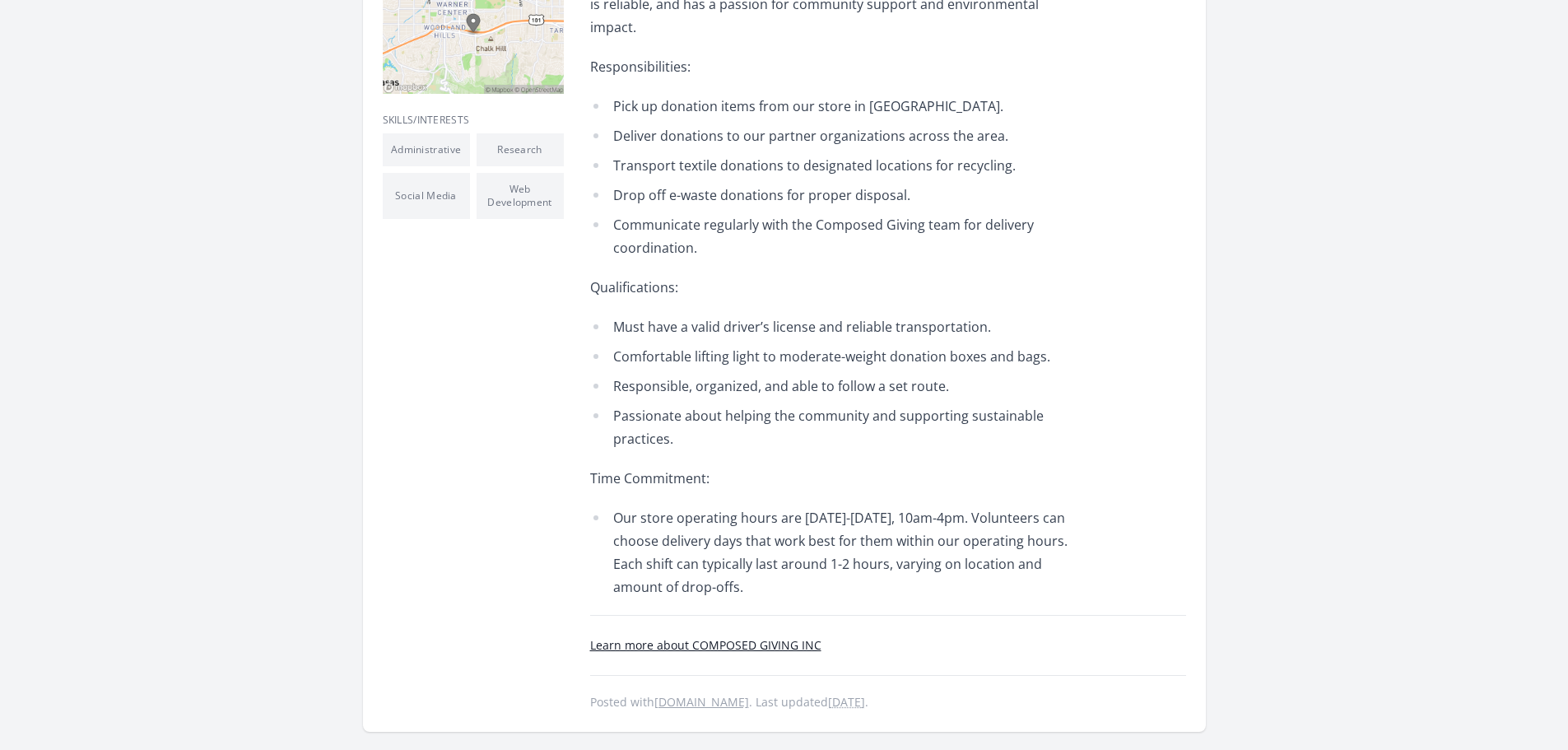
scroll to position [576, 0]
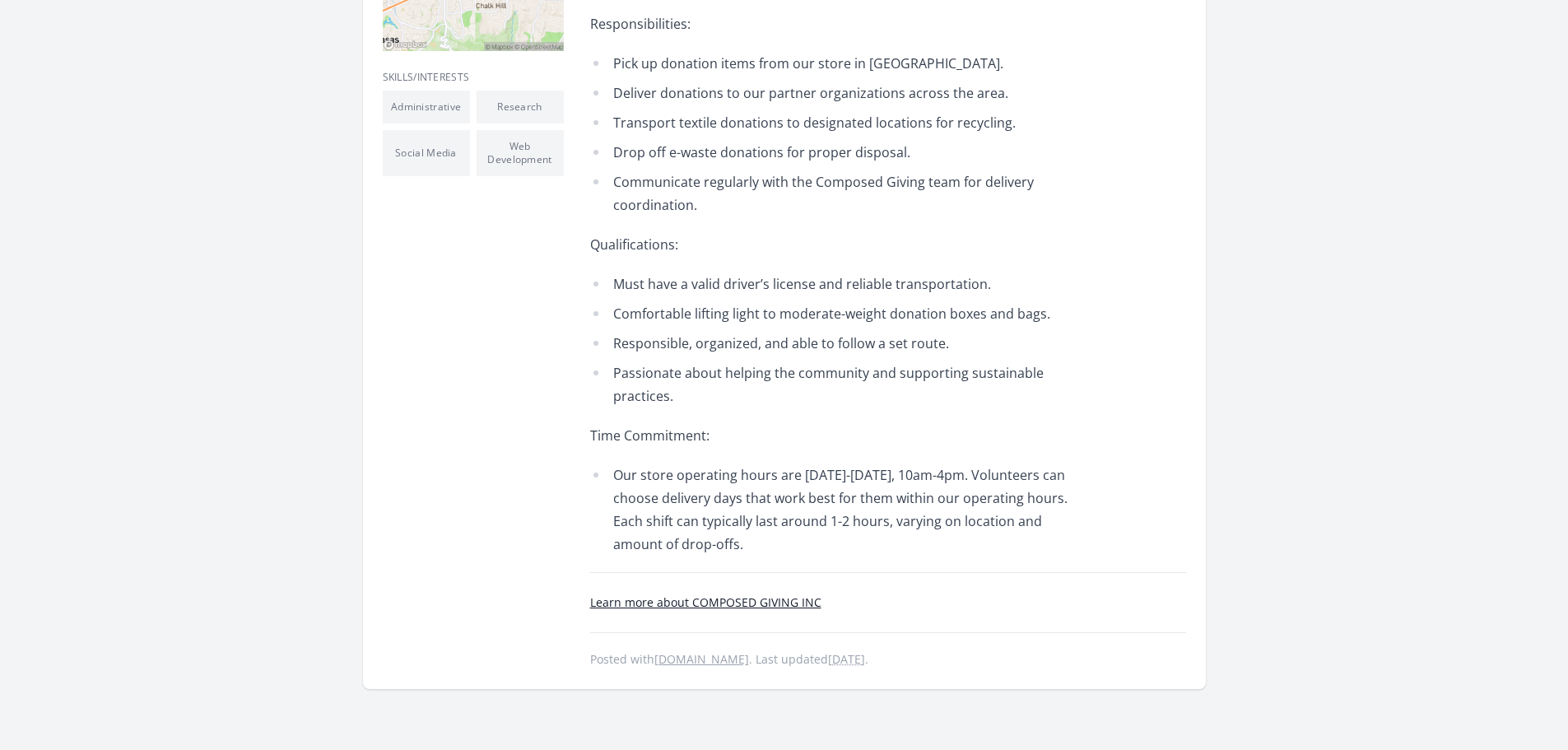
click at [724, 594] on link "Learn more about COMPOSED GIVING INC" at bounding box center [705, 602] width 231 height 15
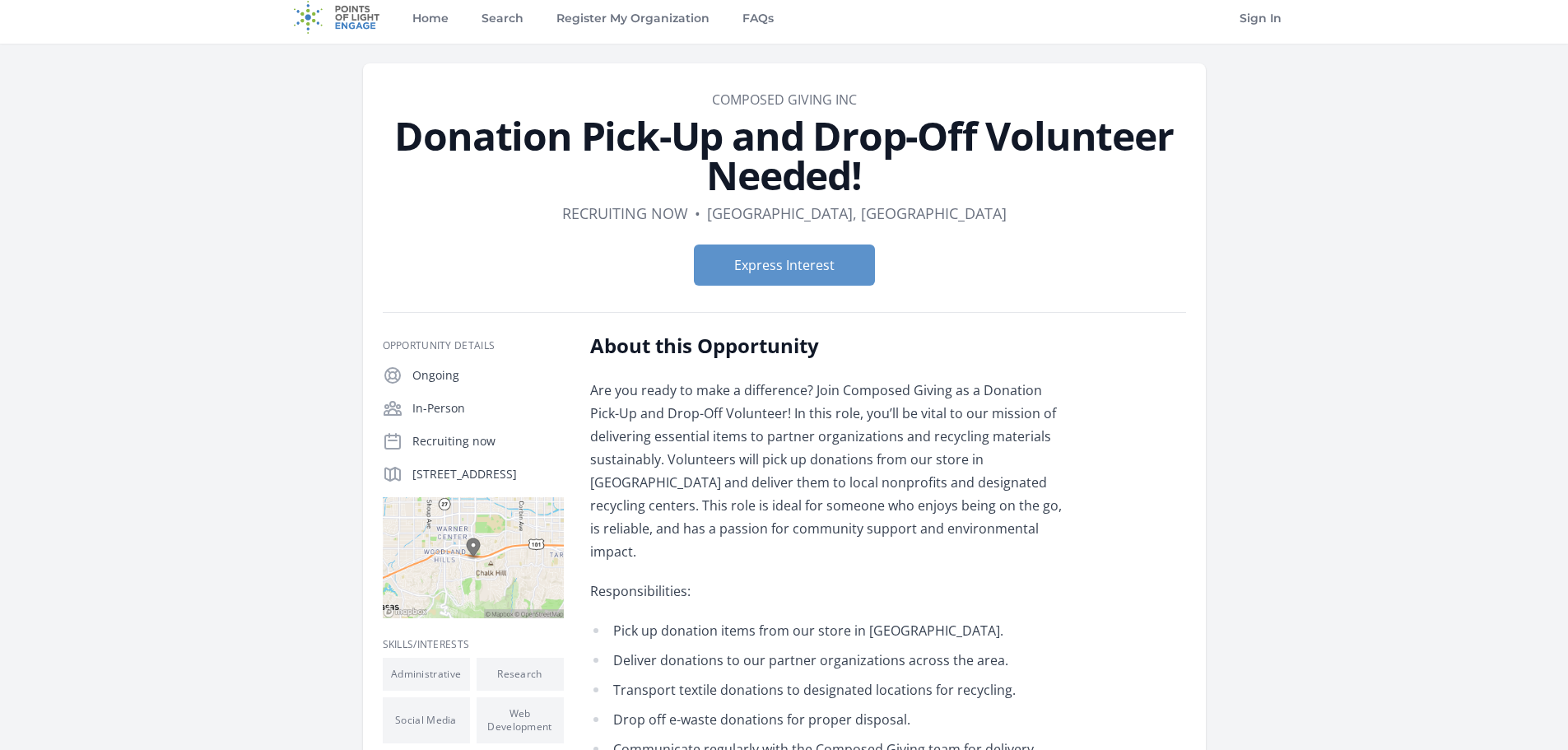
scroll to position [0, 0]
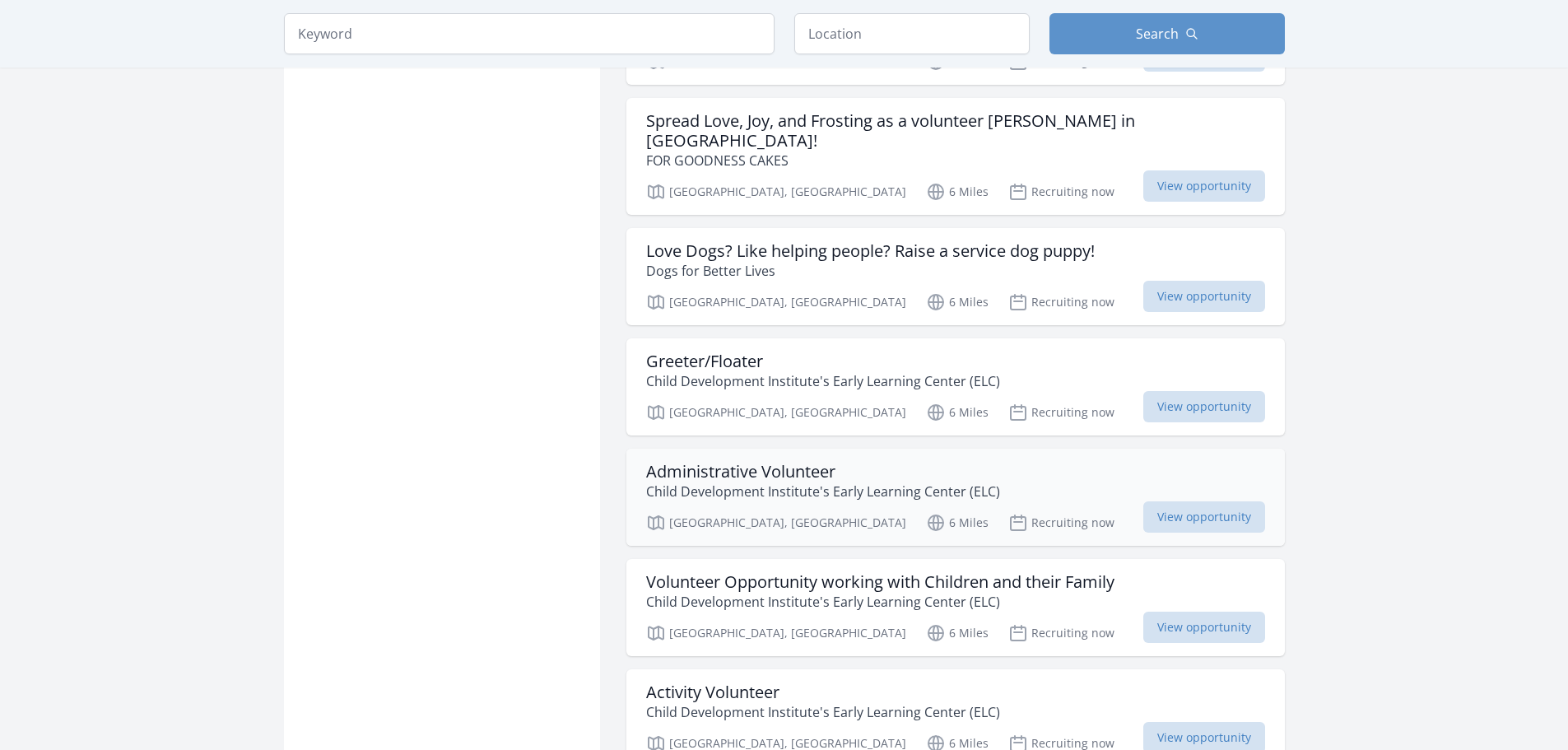
scroll to position [3045, 0]
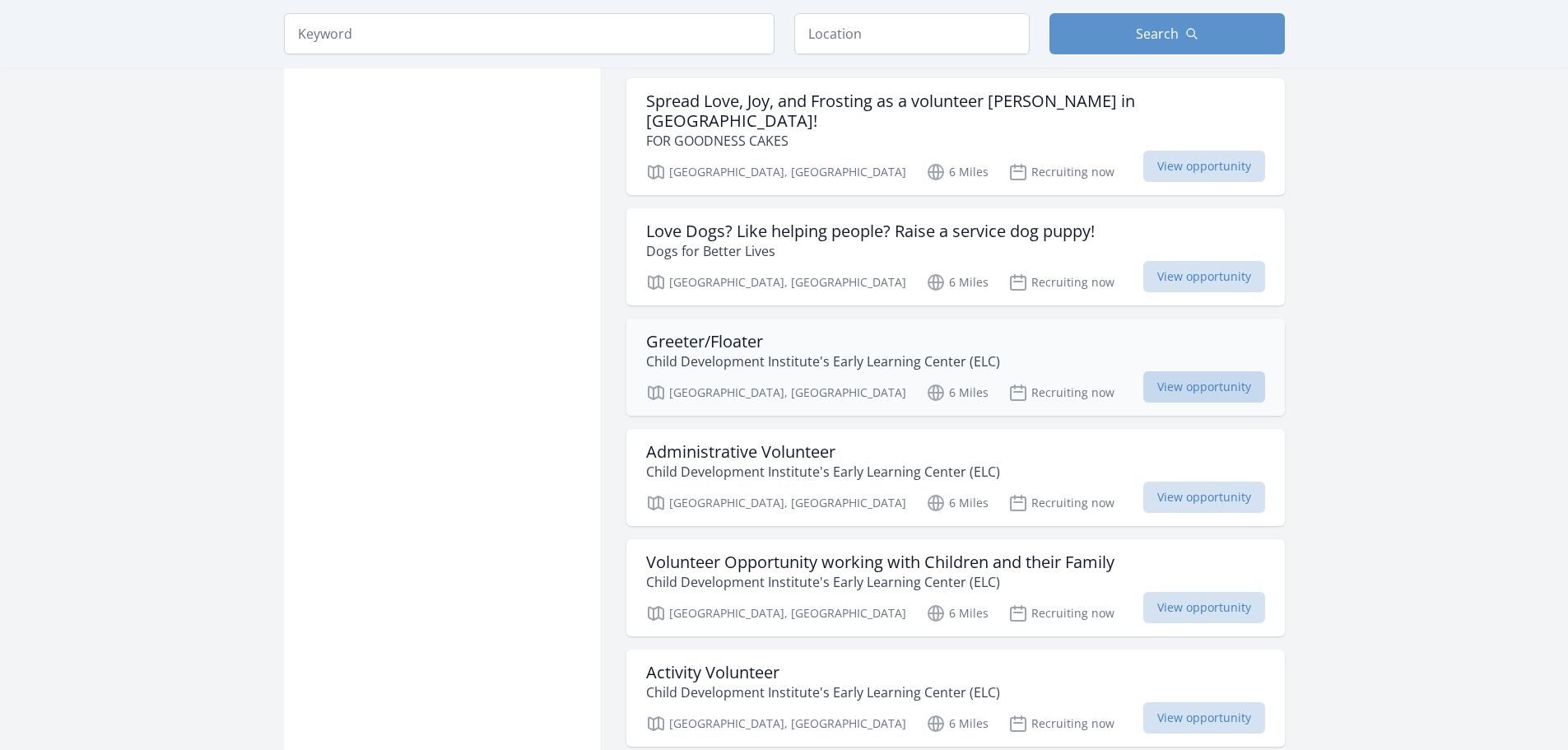
click at [1183, 371] on span "View opportunity" at bounding box center [1204, 386] width 122 height 31
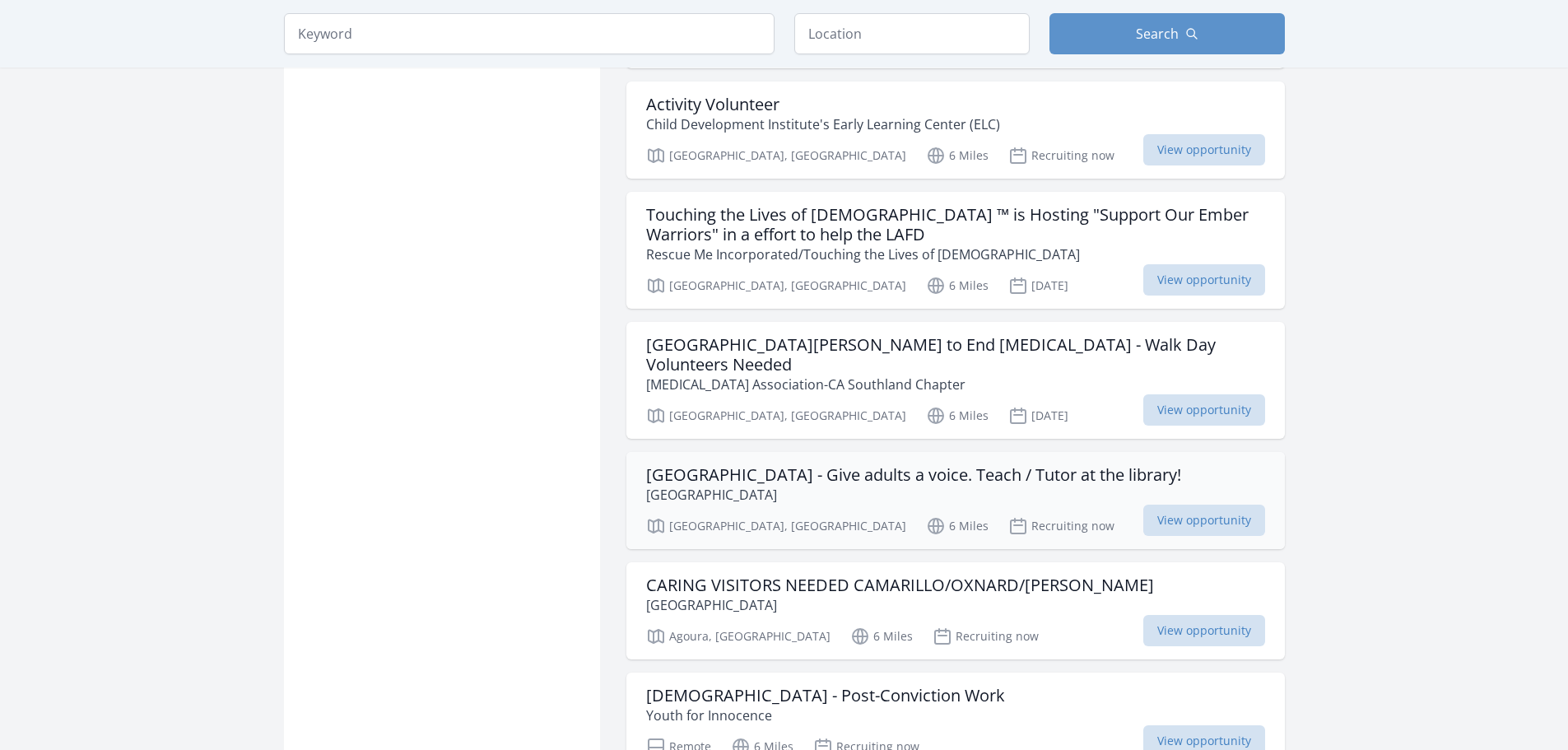
scroll to position [3621, 0]
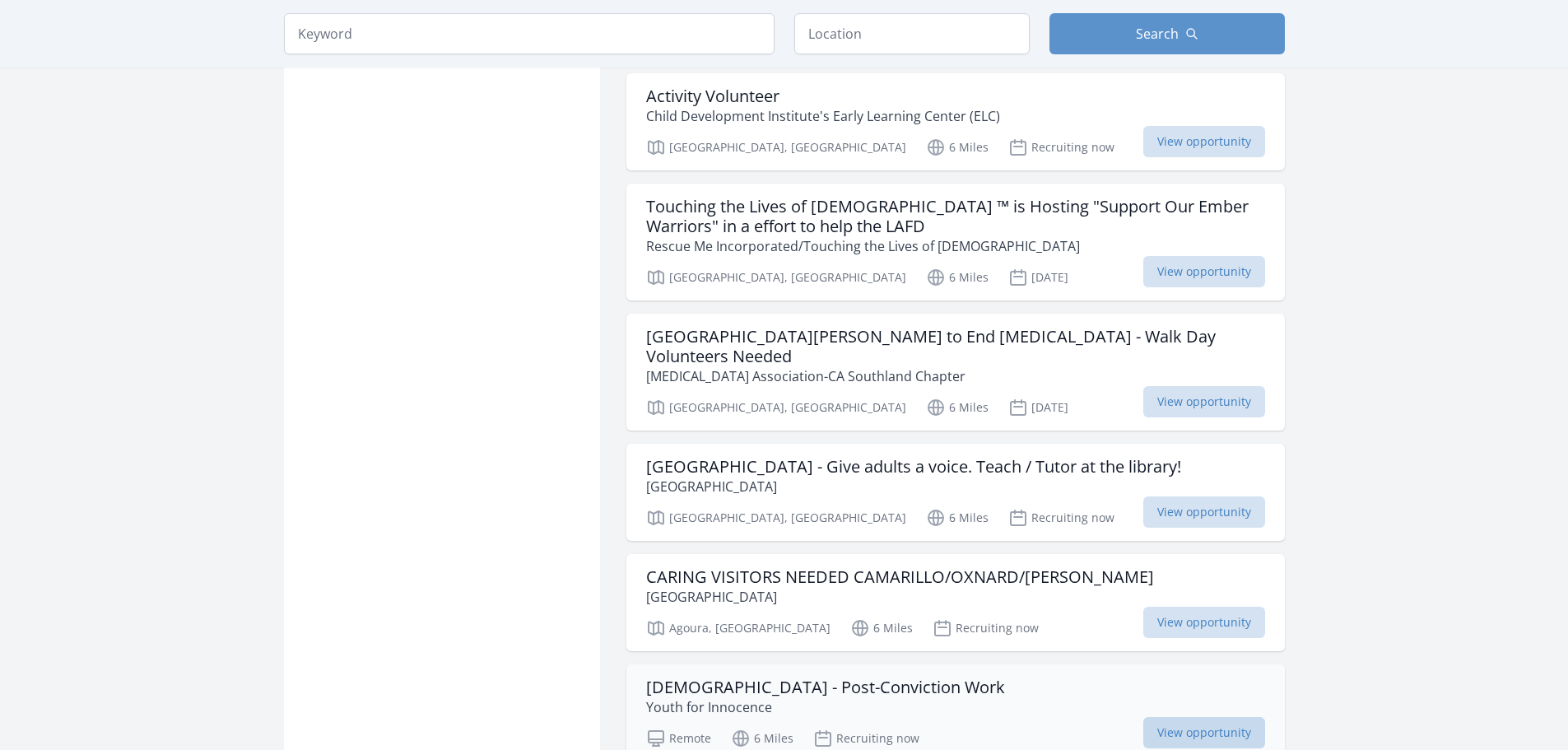
click at [1181, 717] on span "View opportunity" at bounding box center [1204, 732] width 122 height 31
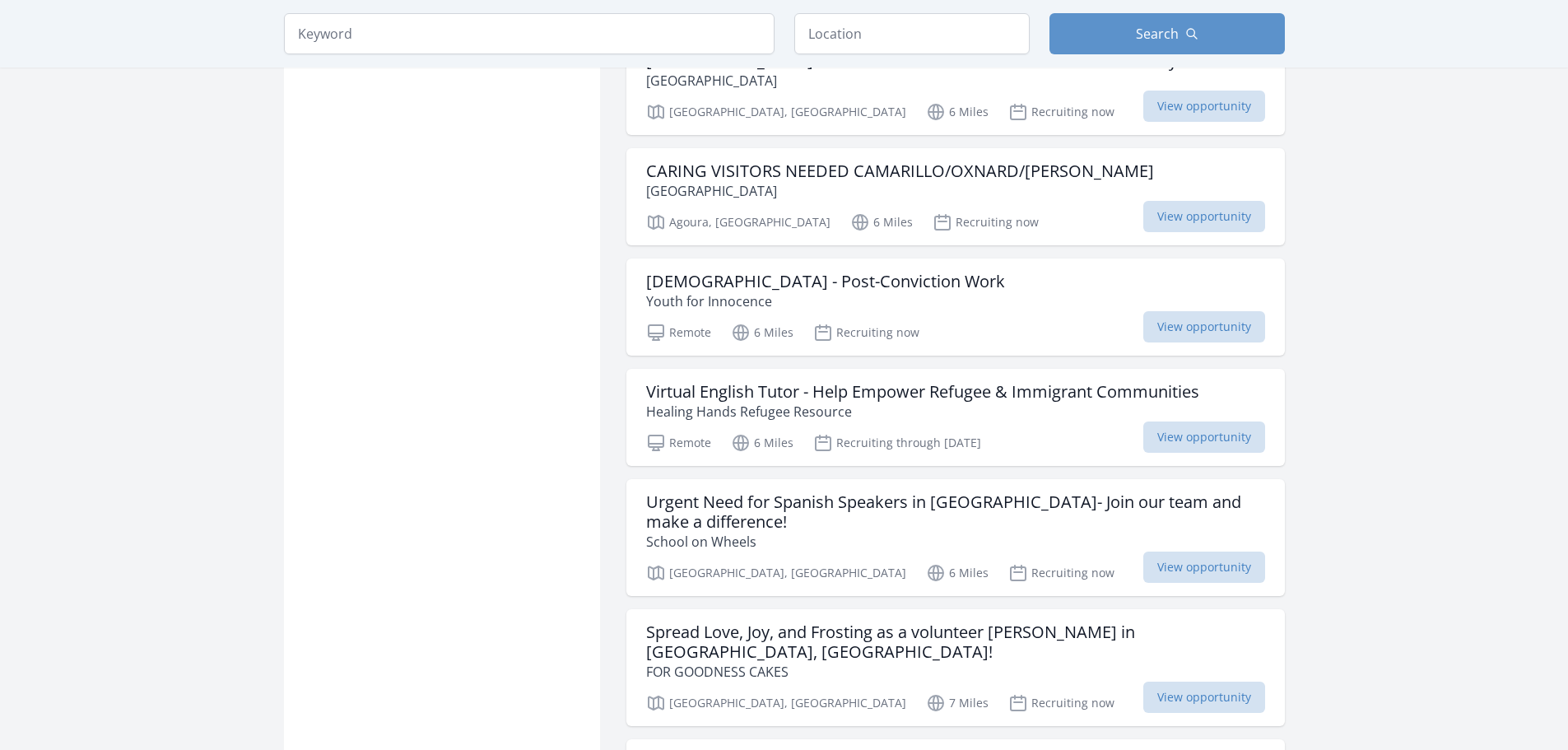
scroll to position [4033, 0]
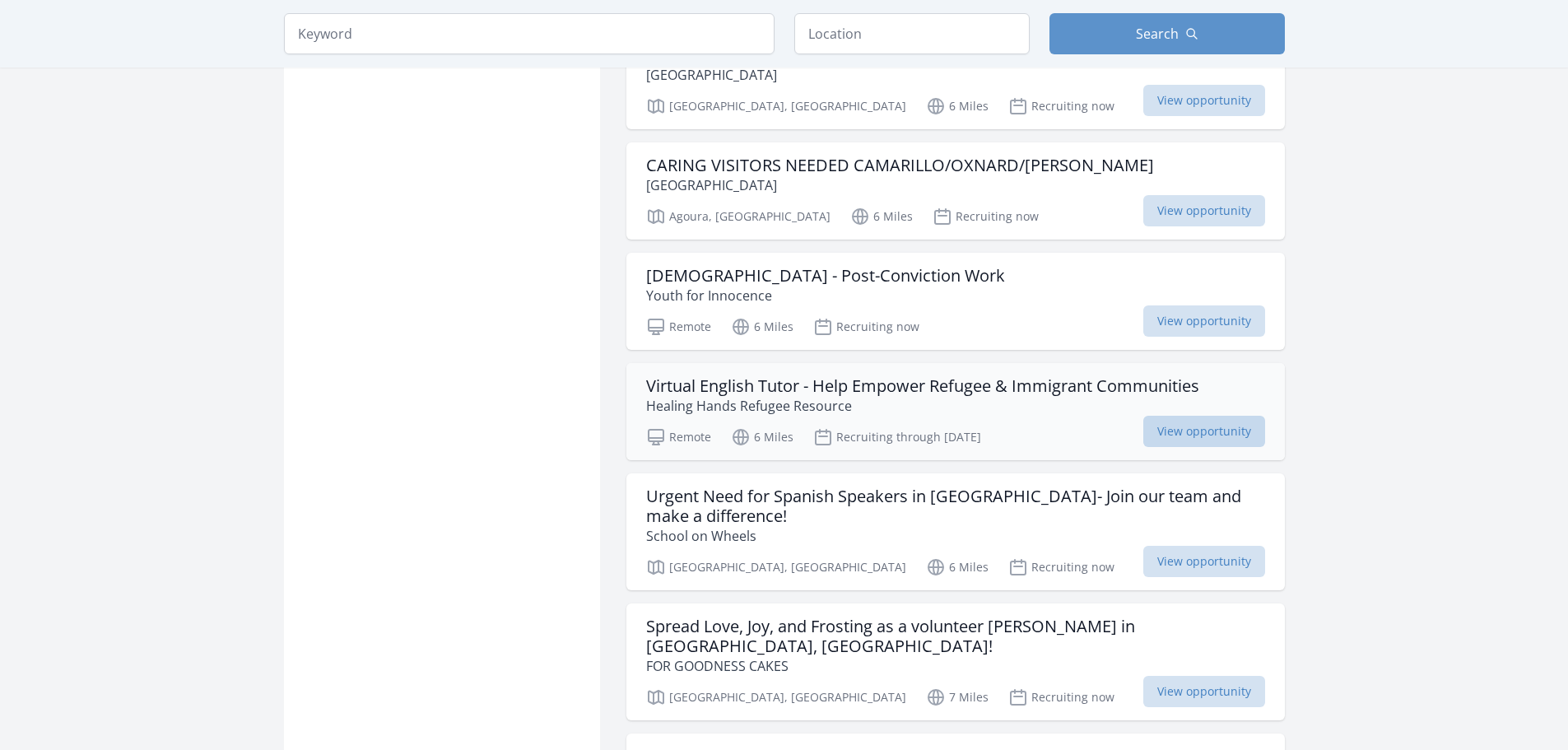
click at [1196, 416] on span "View opportunity" at bounding box center [1204, 431] width 122 height 31
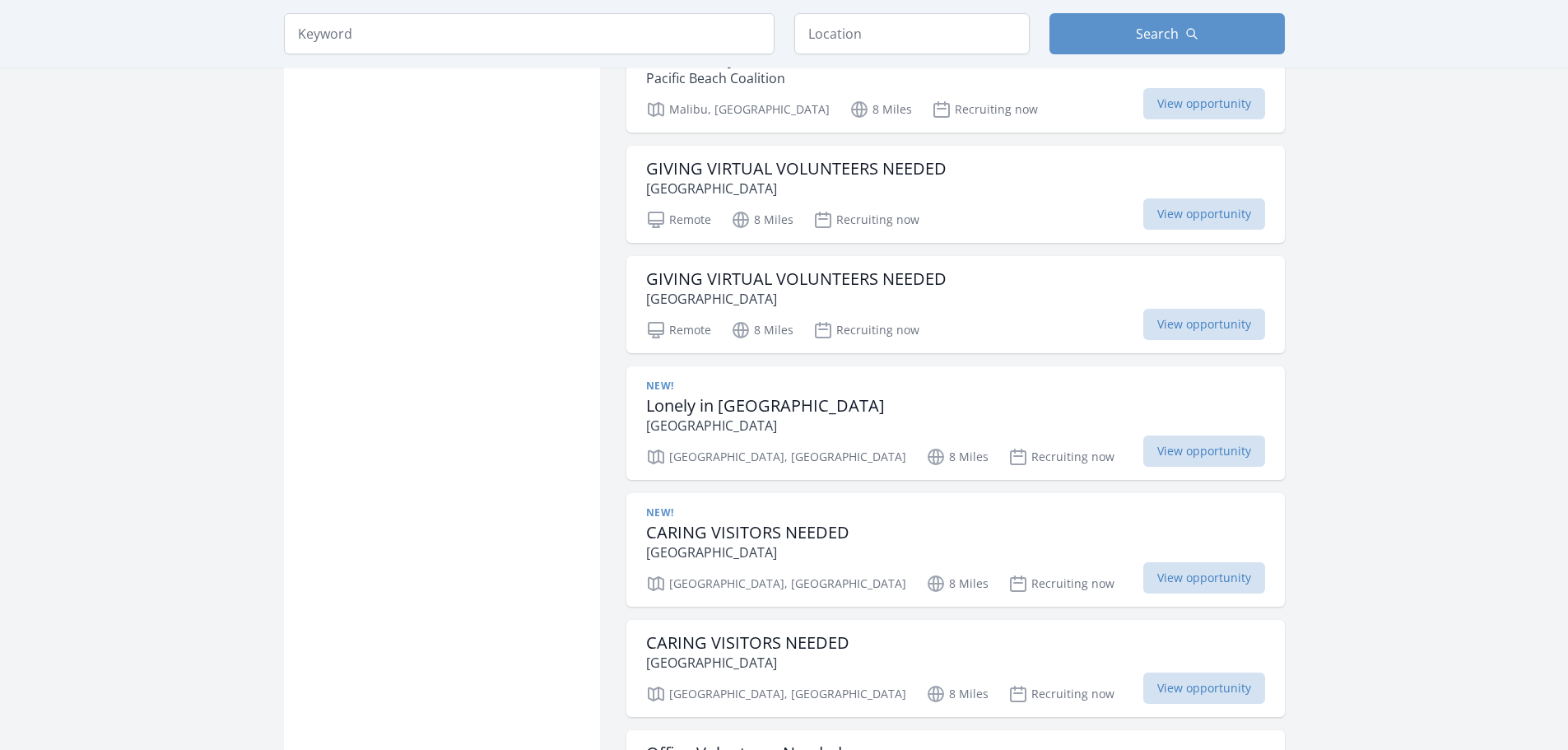
scroll to position [6420, 0]
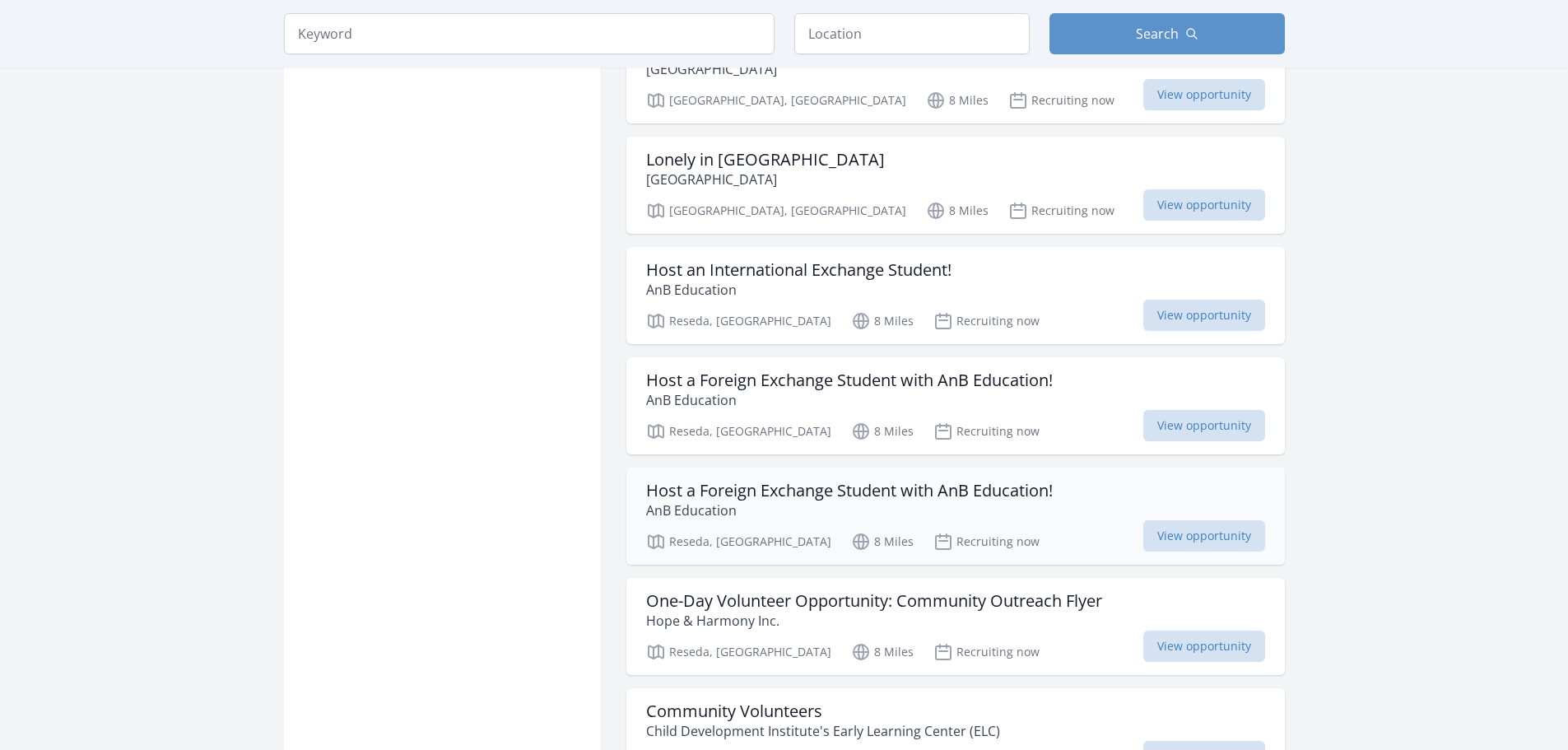
scroll to position [7078, 0]
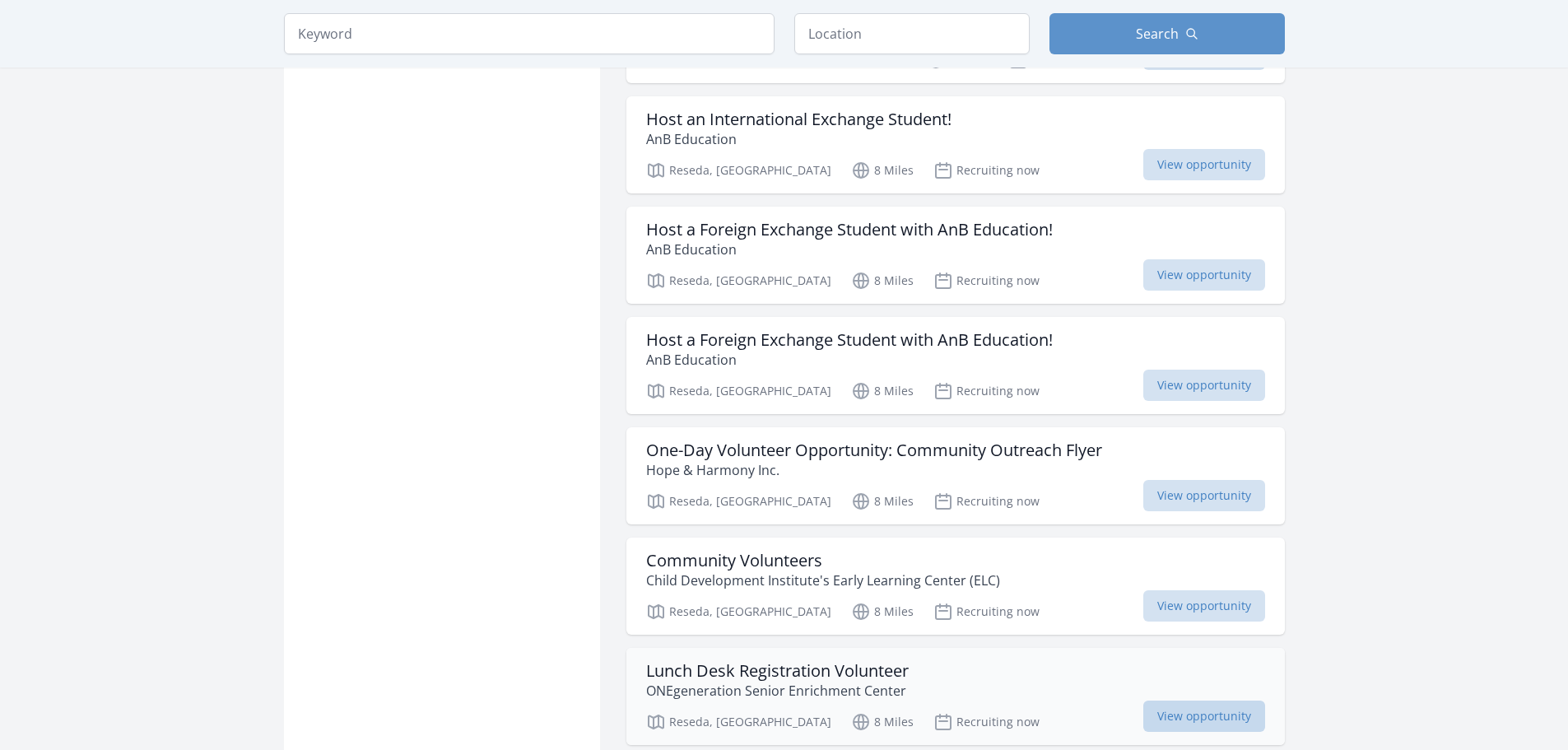
click at [1184, 700] on span "View opportunity" at bounding box center [1204, 716] width 122 height 31
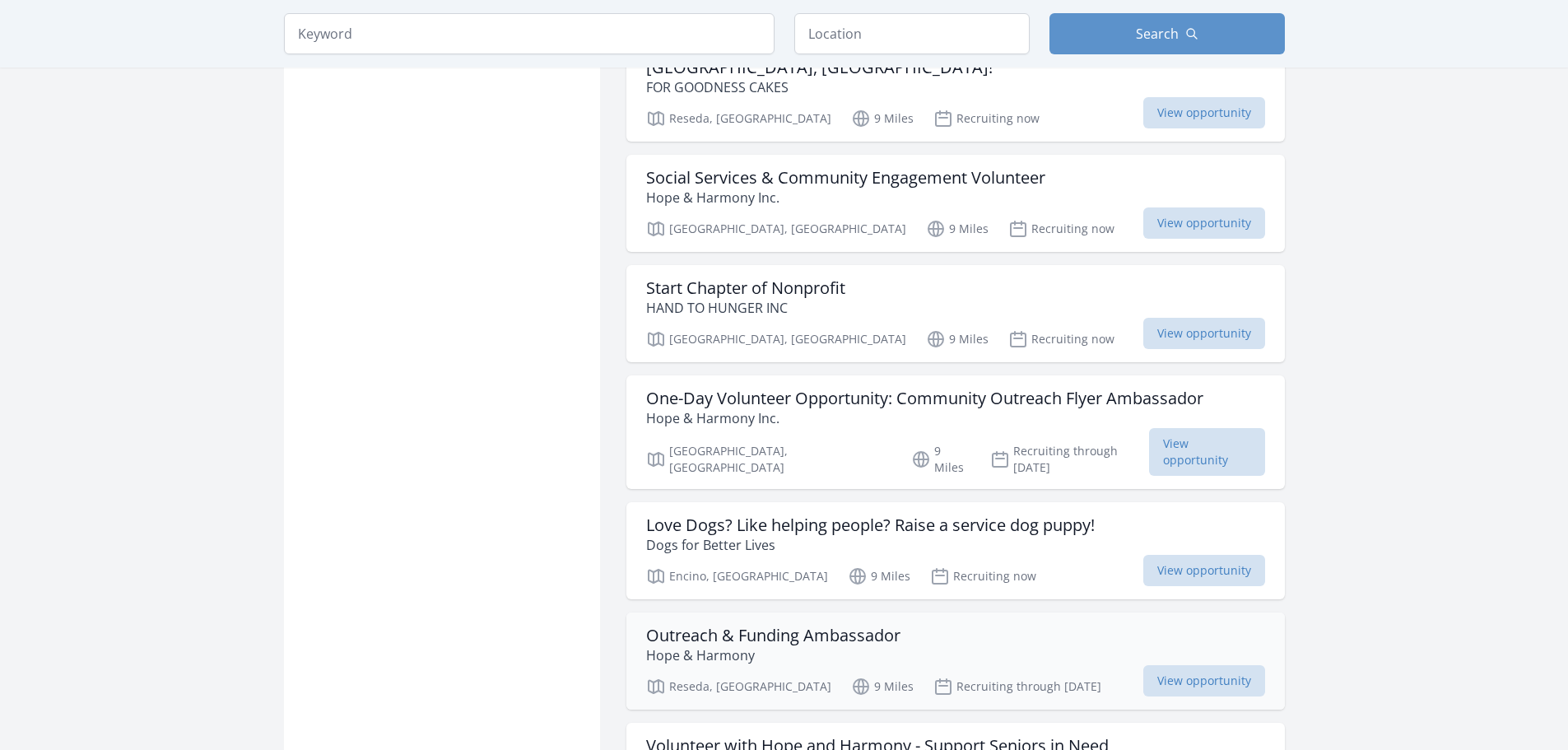
scroll to position [8066, 0]
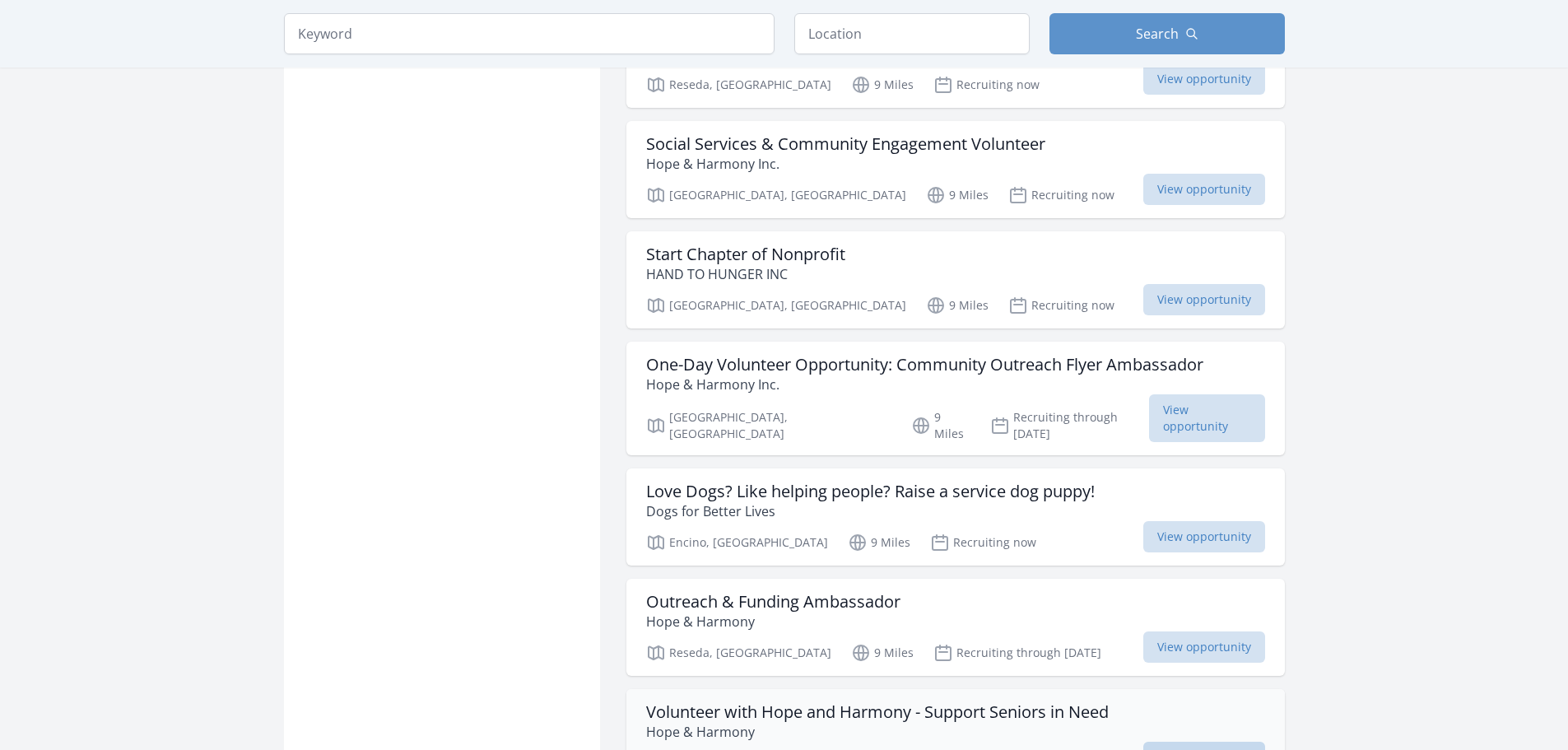
click at [1186, 741] on span "View opportunity" at bounding box center [1204, 757] width 122 height 31
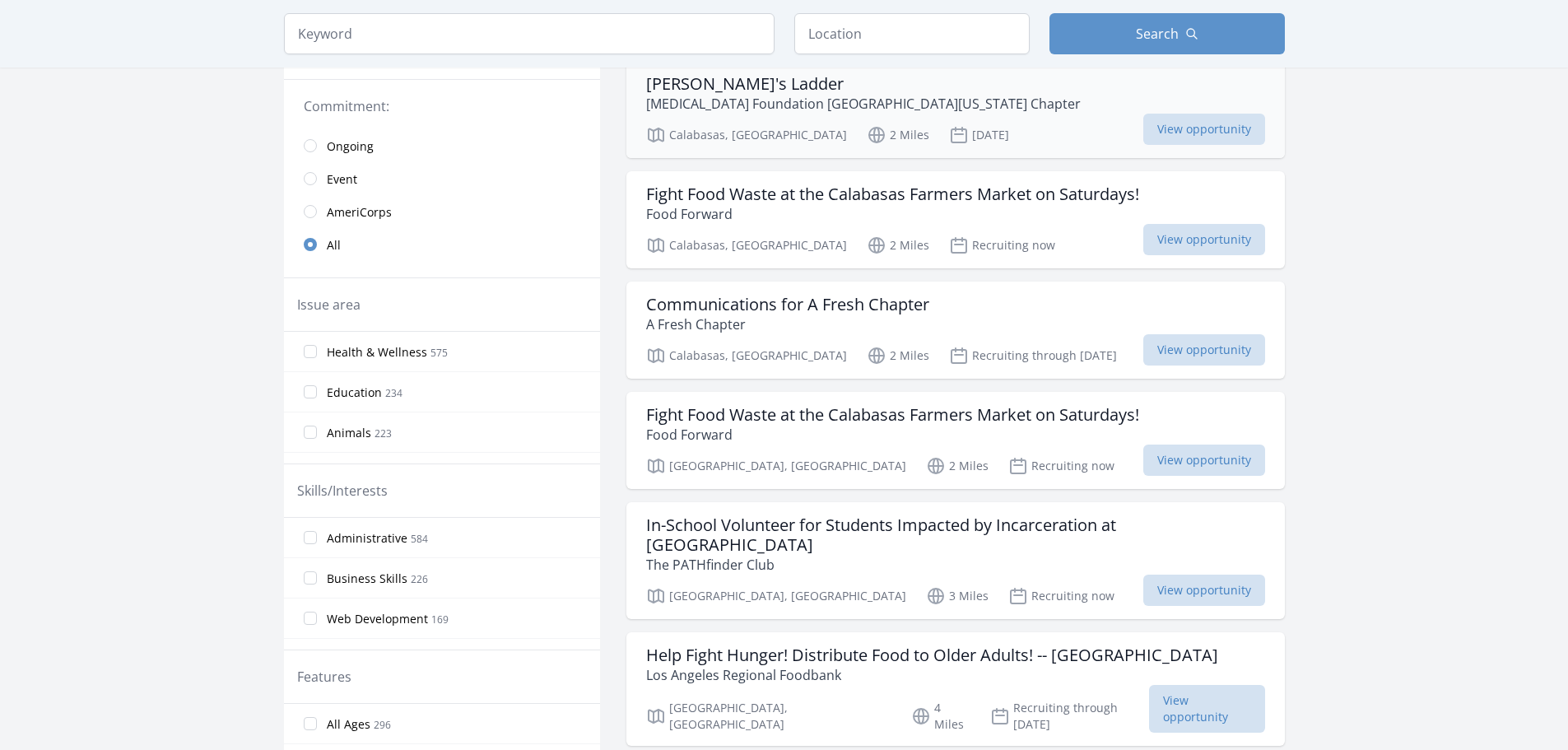
scroll to position [0, 0]
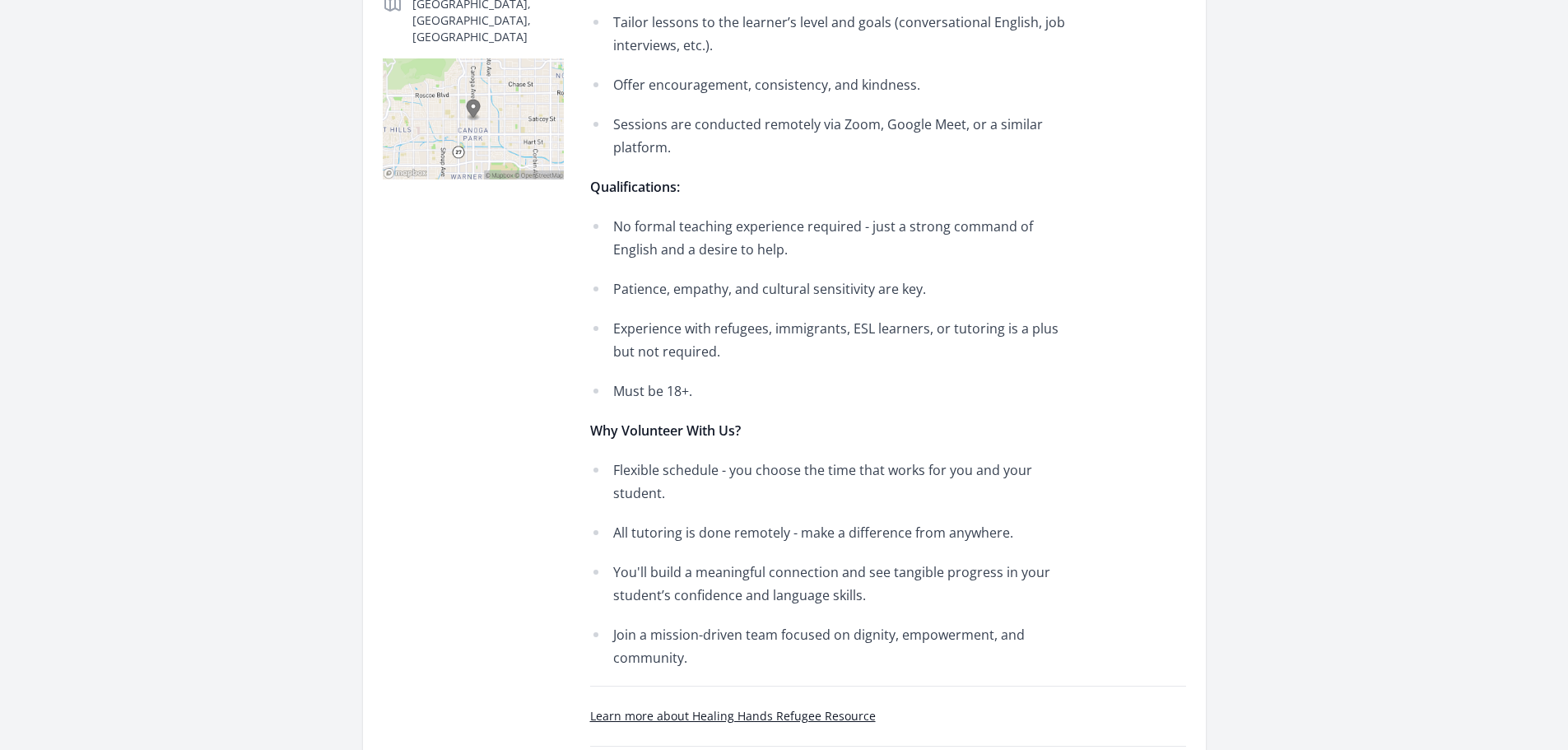
scroll to position [494, 0]
